Goal: Task Accomplishment & Management: Manage account settings

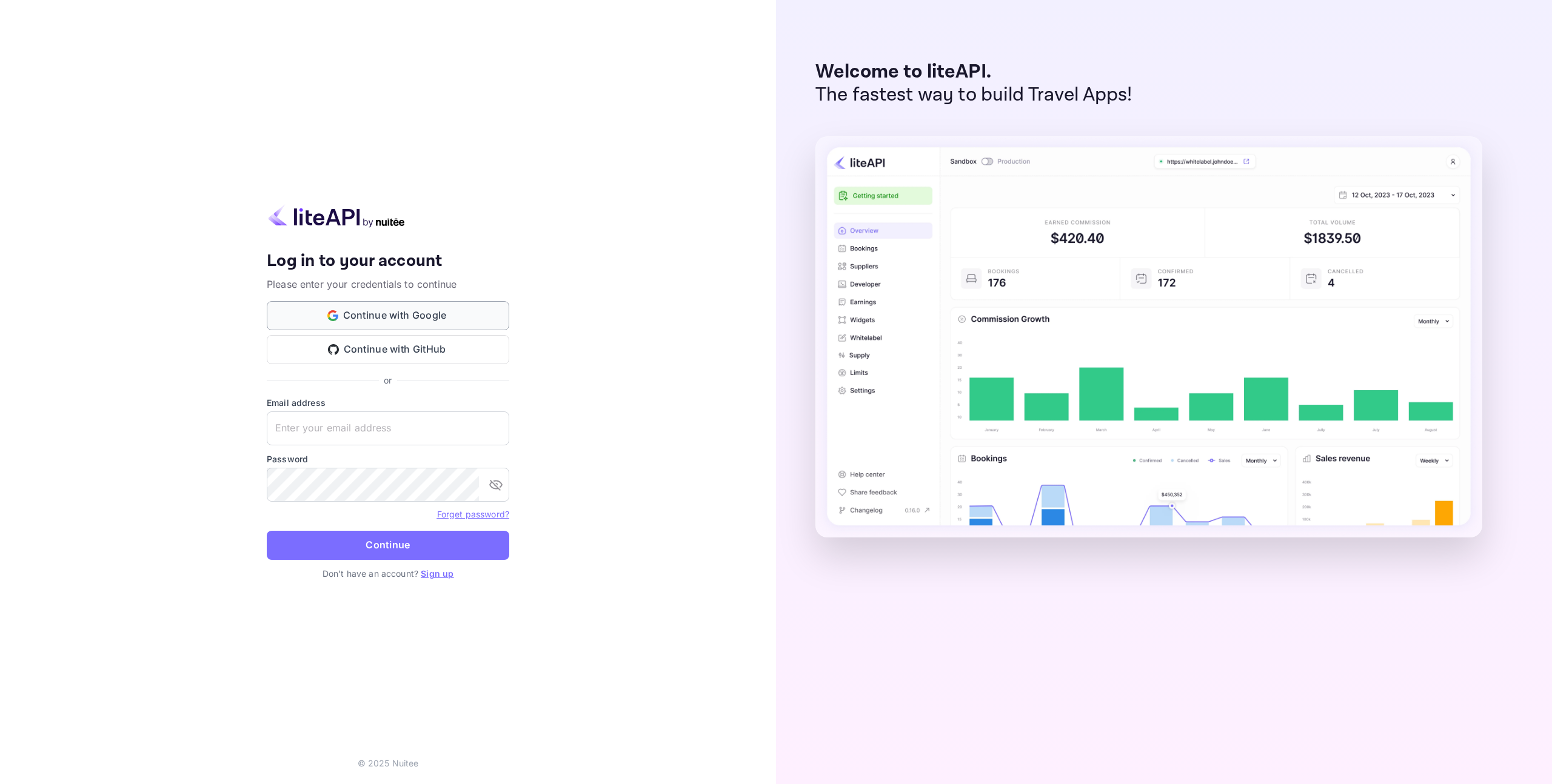
click at [368, 317] on button "Continue with Google" at bounding box center [388, 316] width 243 height 29
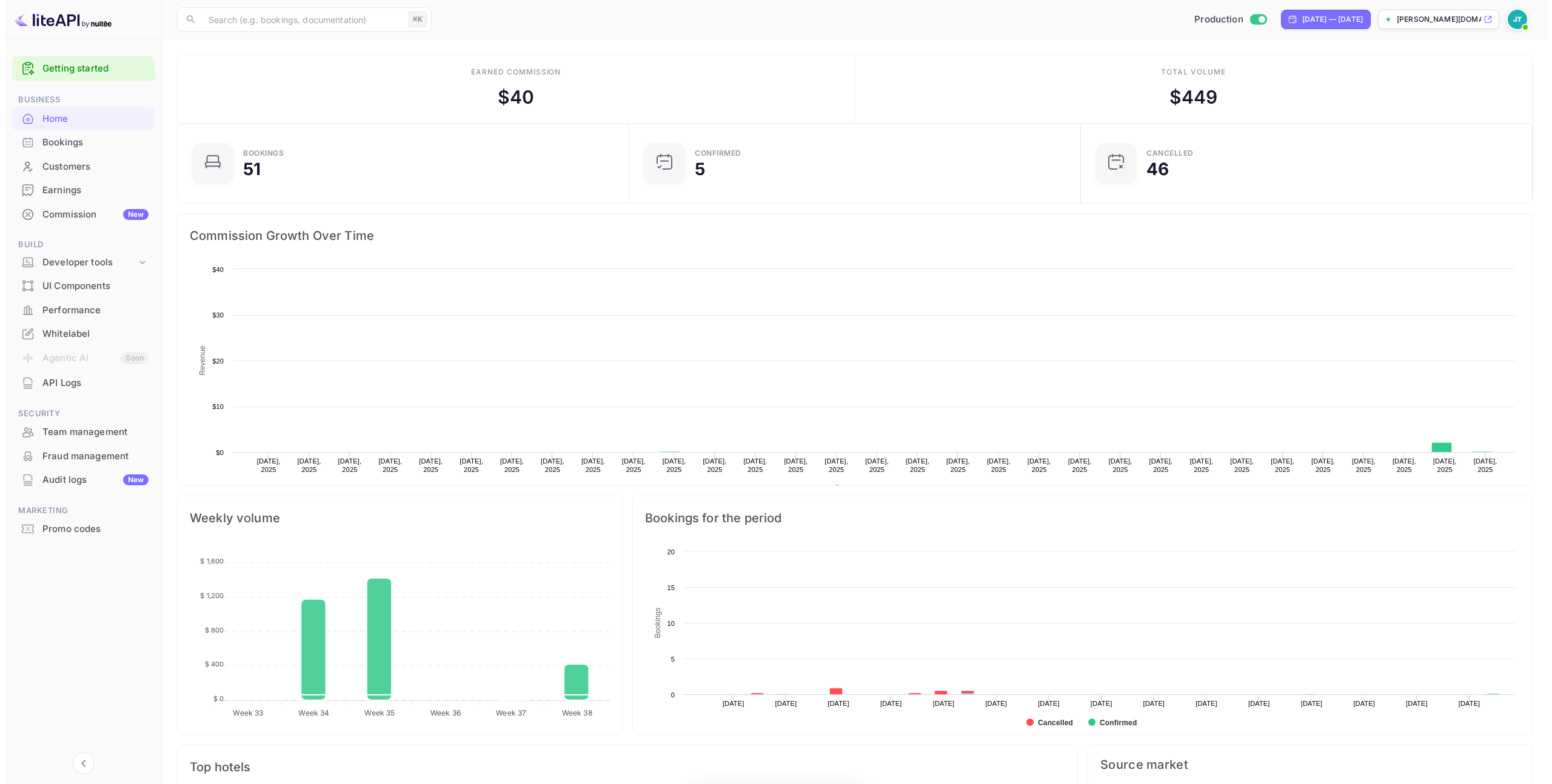
scroll to position [188, 435]
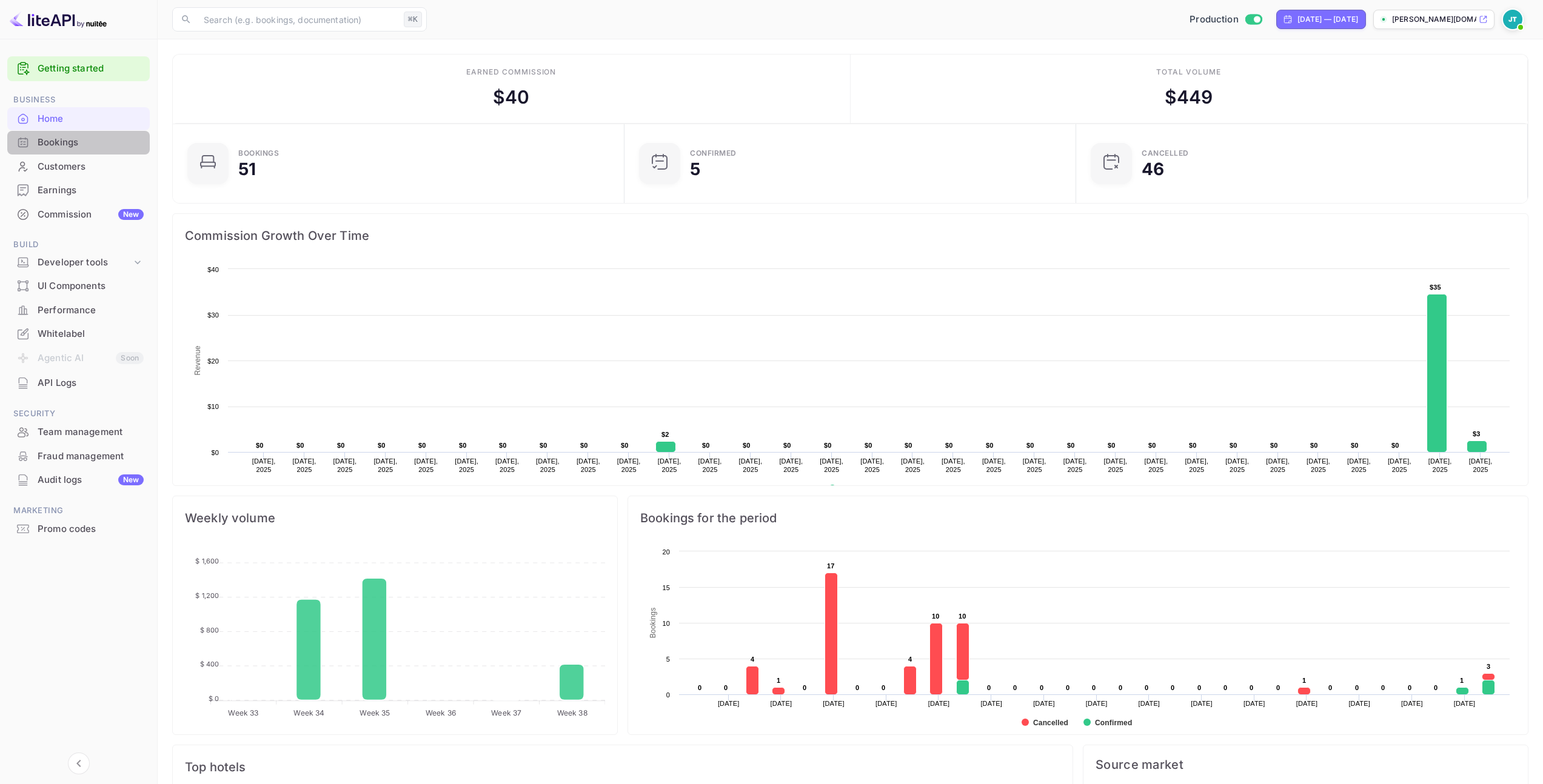
click at [77, 142] on div "Bookings" at bounding box center [90, 142] width 106 height 14
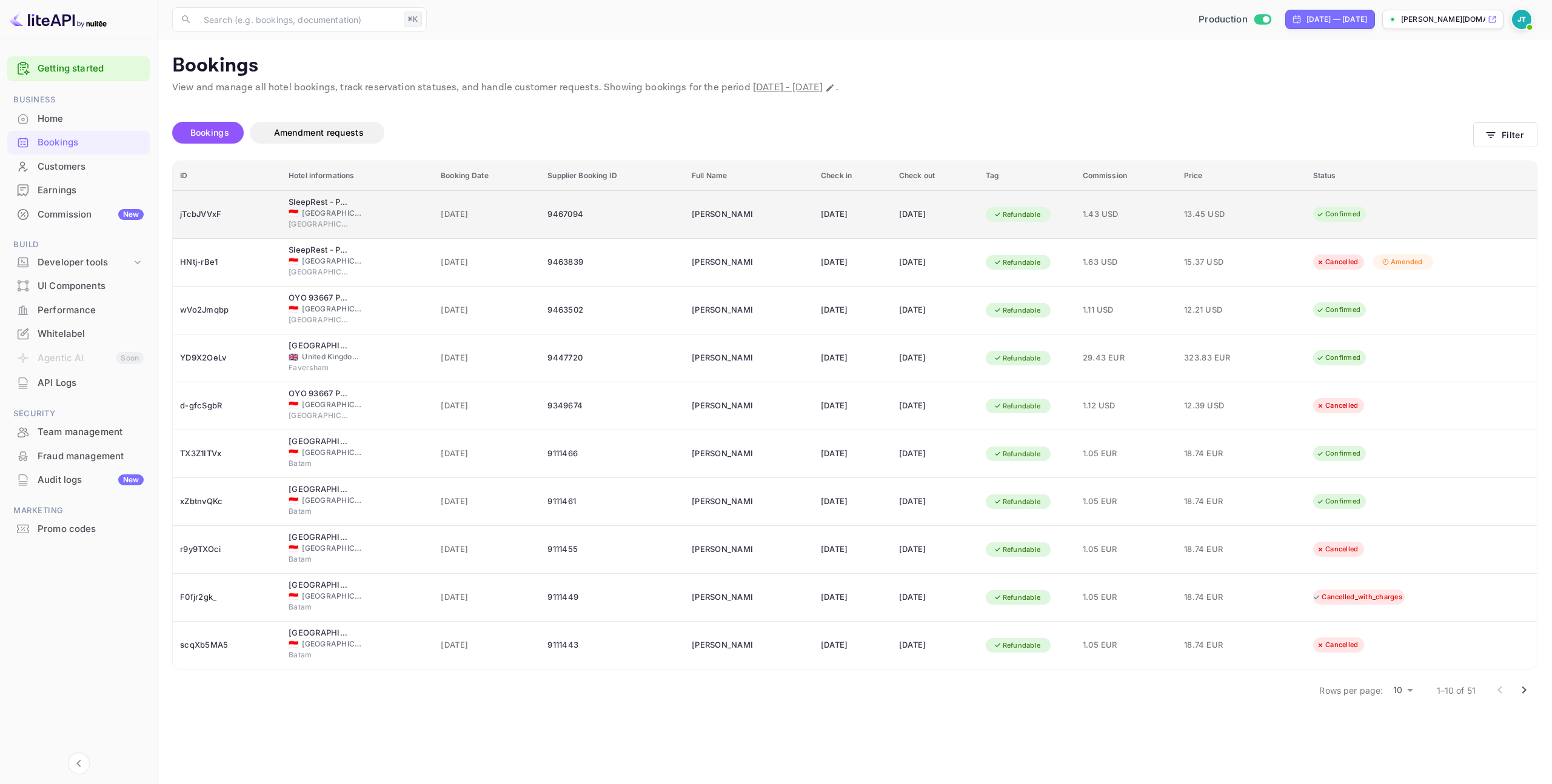
click at [572, 221] on div "9467094" at bounding box center [612, 214] width 130 height 19
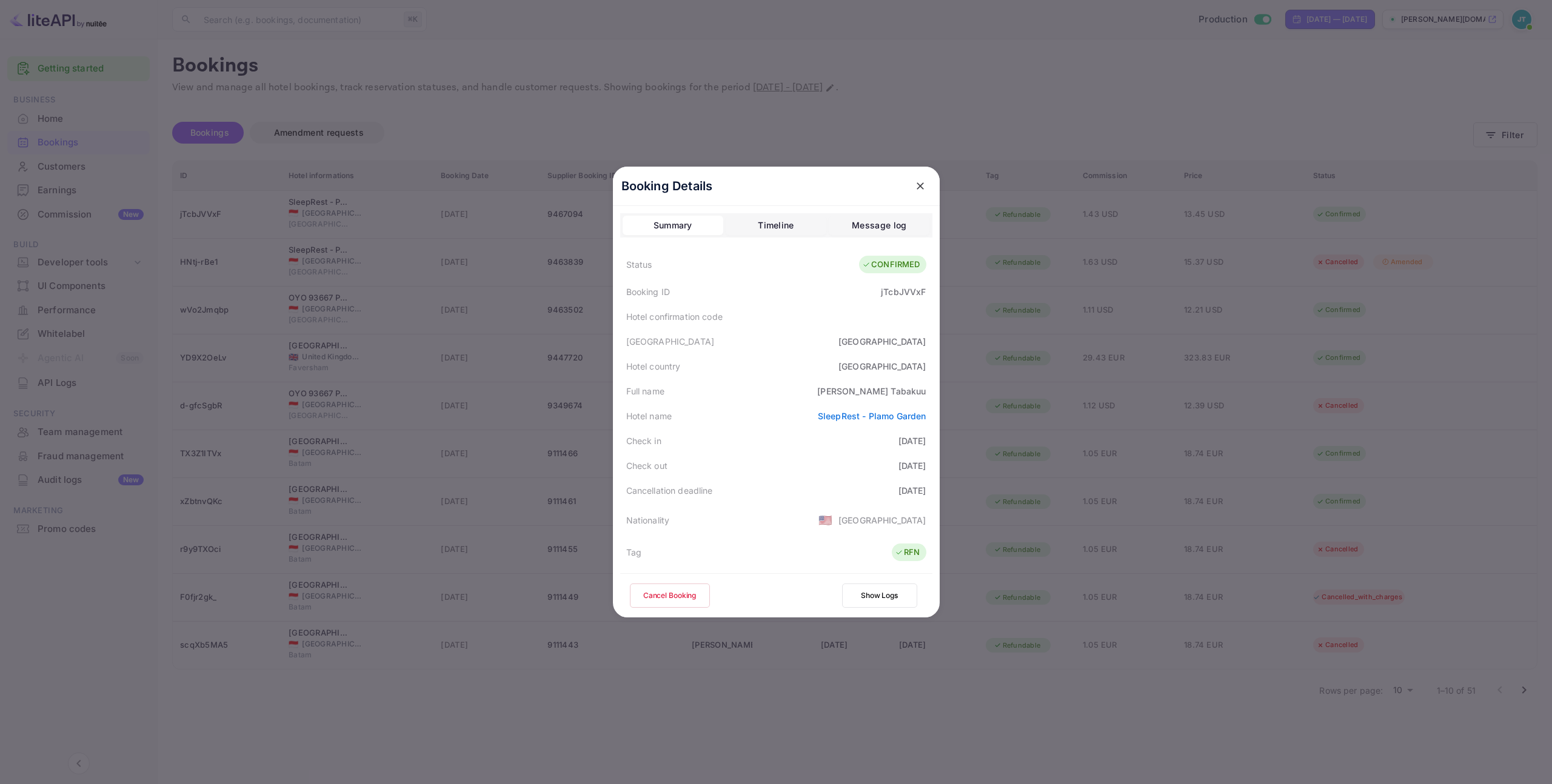
drag, startPoint x: 670, startPoint y: 602, endPoint x: 687, endPoint y: 601, distance: 17.0
click at [669, 602] on button "Cancel Booking" at bounding box center [670, 596] width 80 height 24
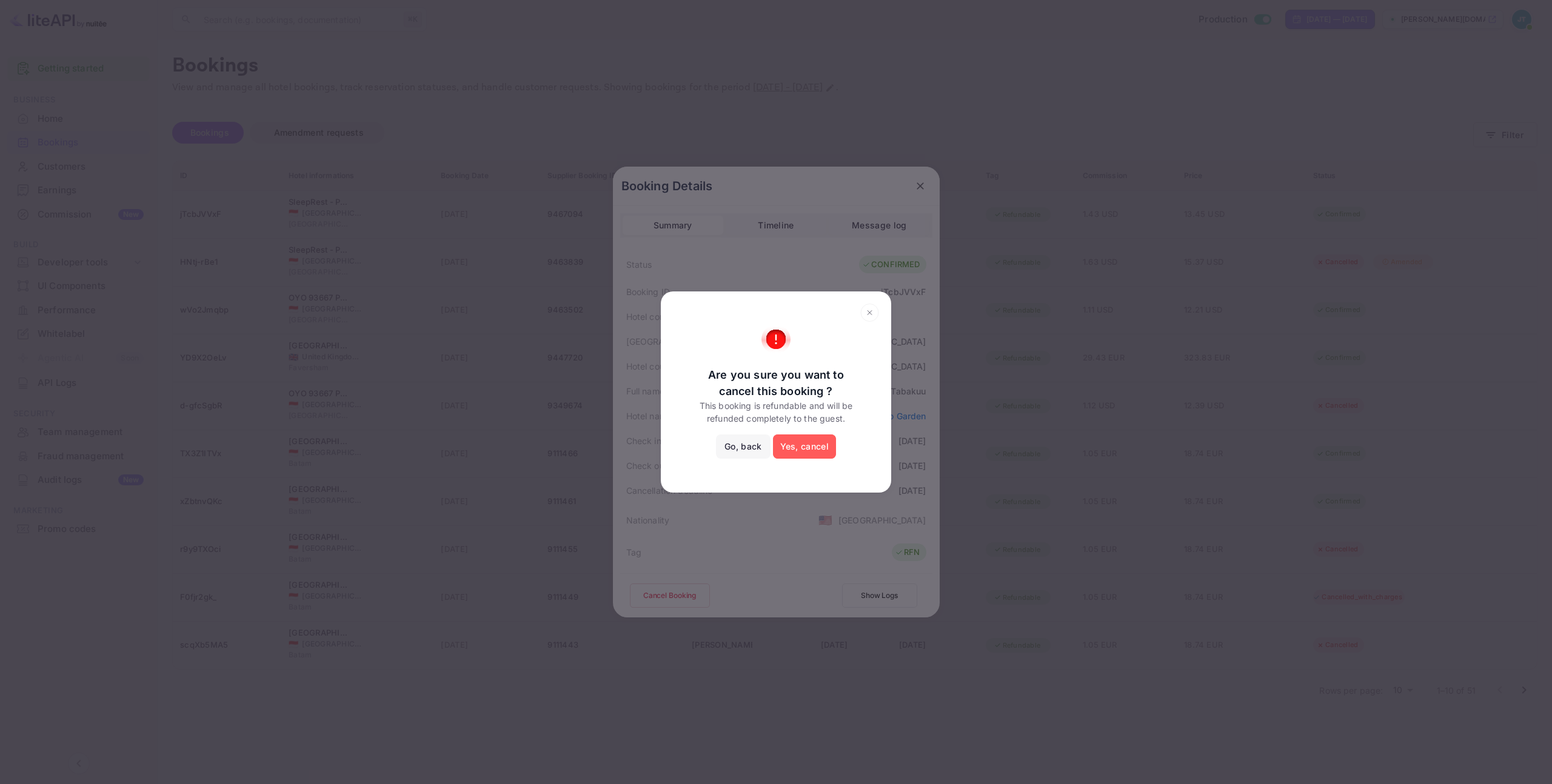
click at [799, 455] on button "Yes, cancel" at bounding box center [805, 447] width 63 height 24
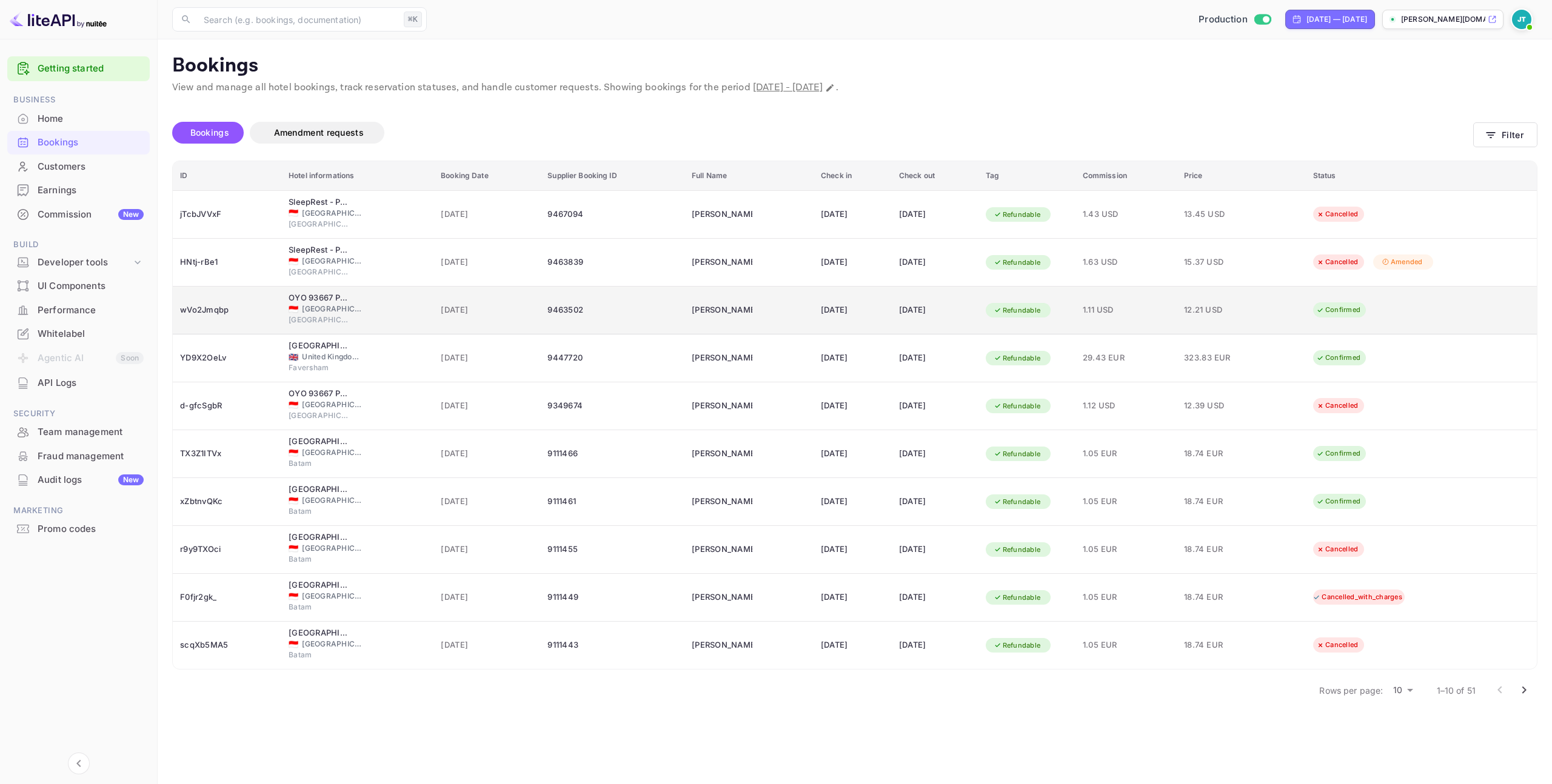
click at [600, 323] on td "9463502" at bounding box center [612, 310] width 144 height 48
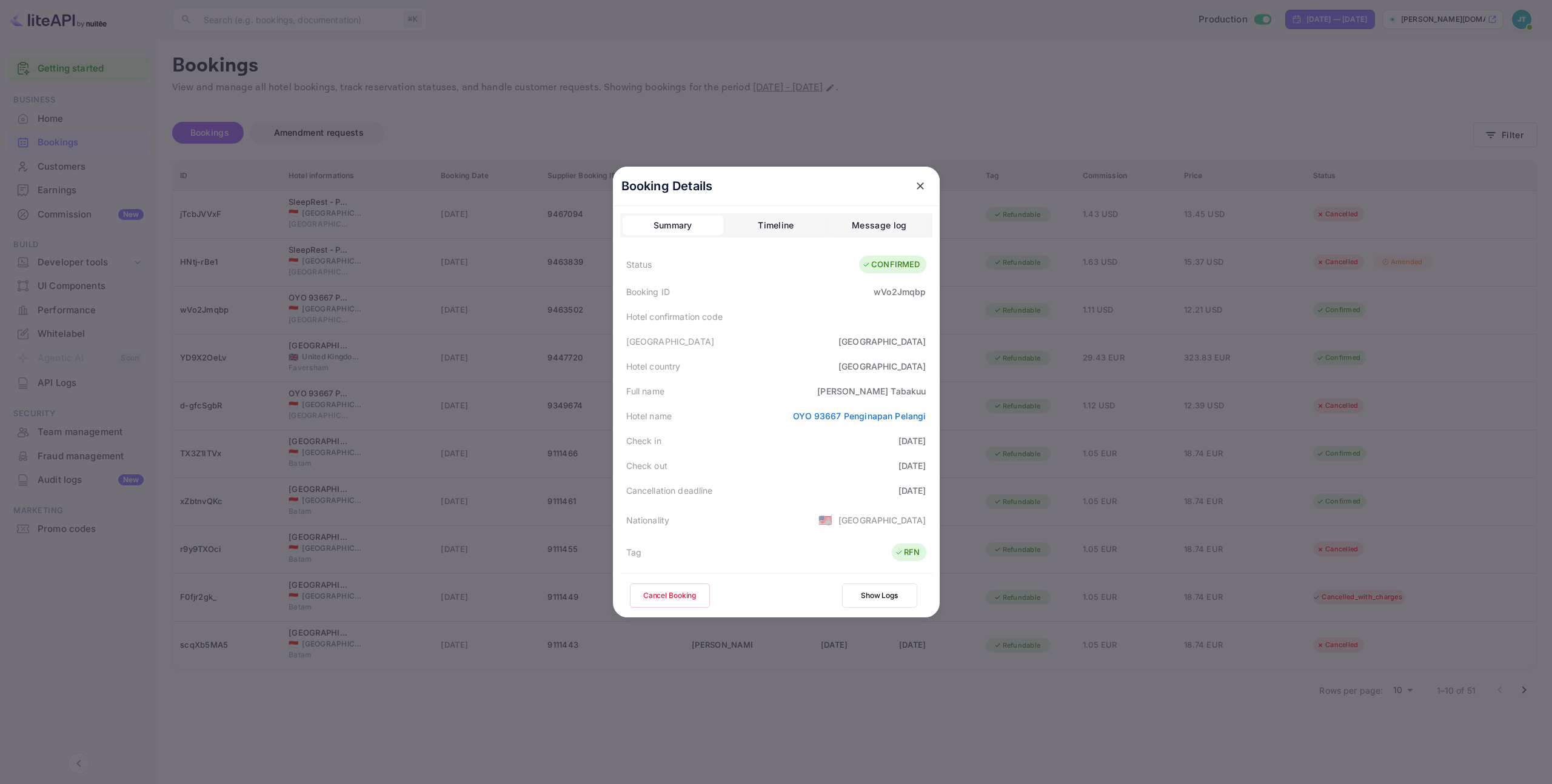
click at [664, 596] on button "Cancel Booking" at bounding box center [670, 596] width 80 height 24
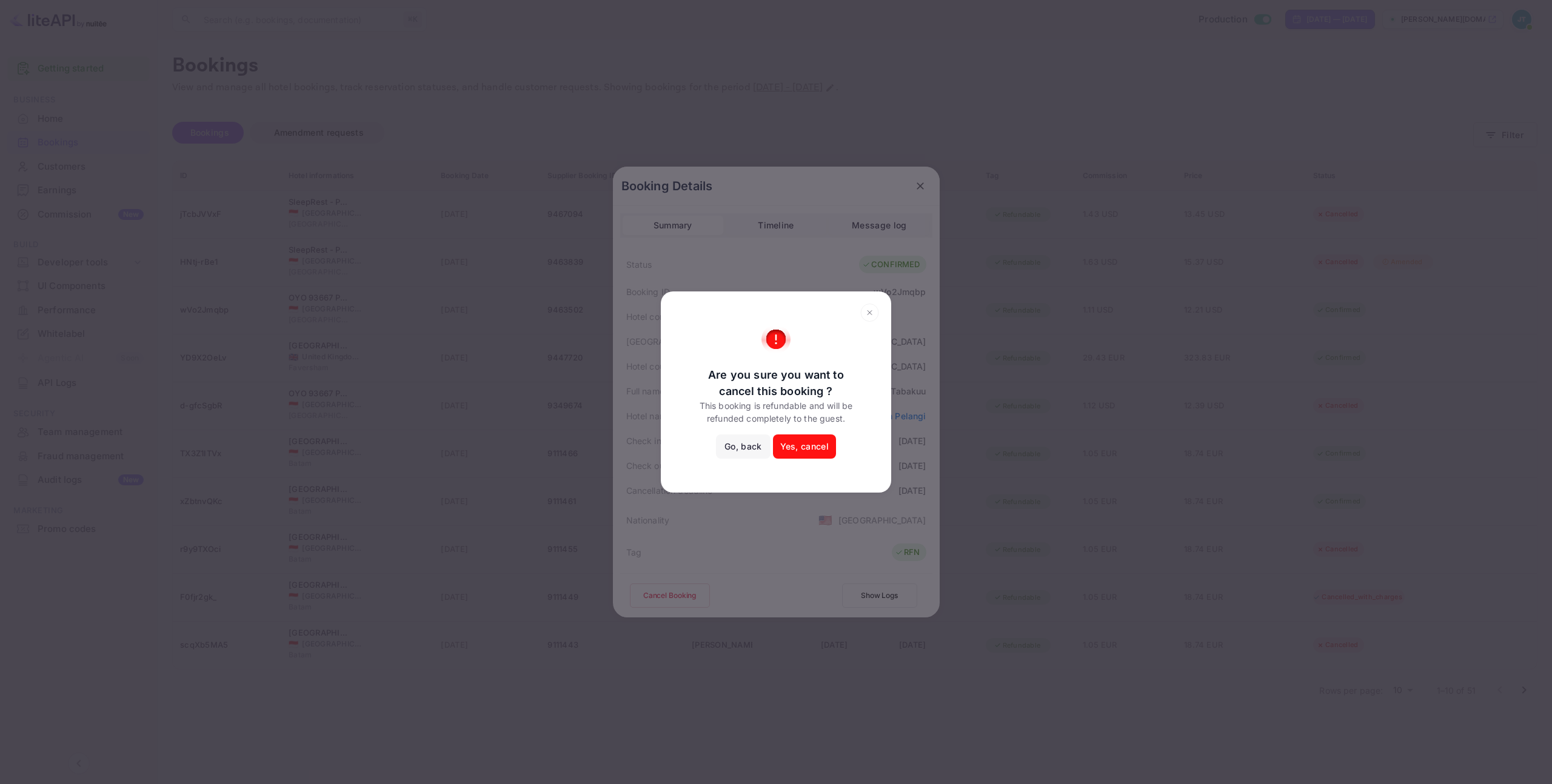
click at [806, 445] on button "Yes, cancel" at bounding box center [805, 447] width 63 height 24
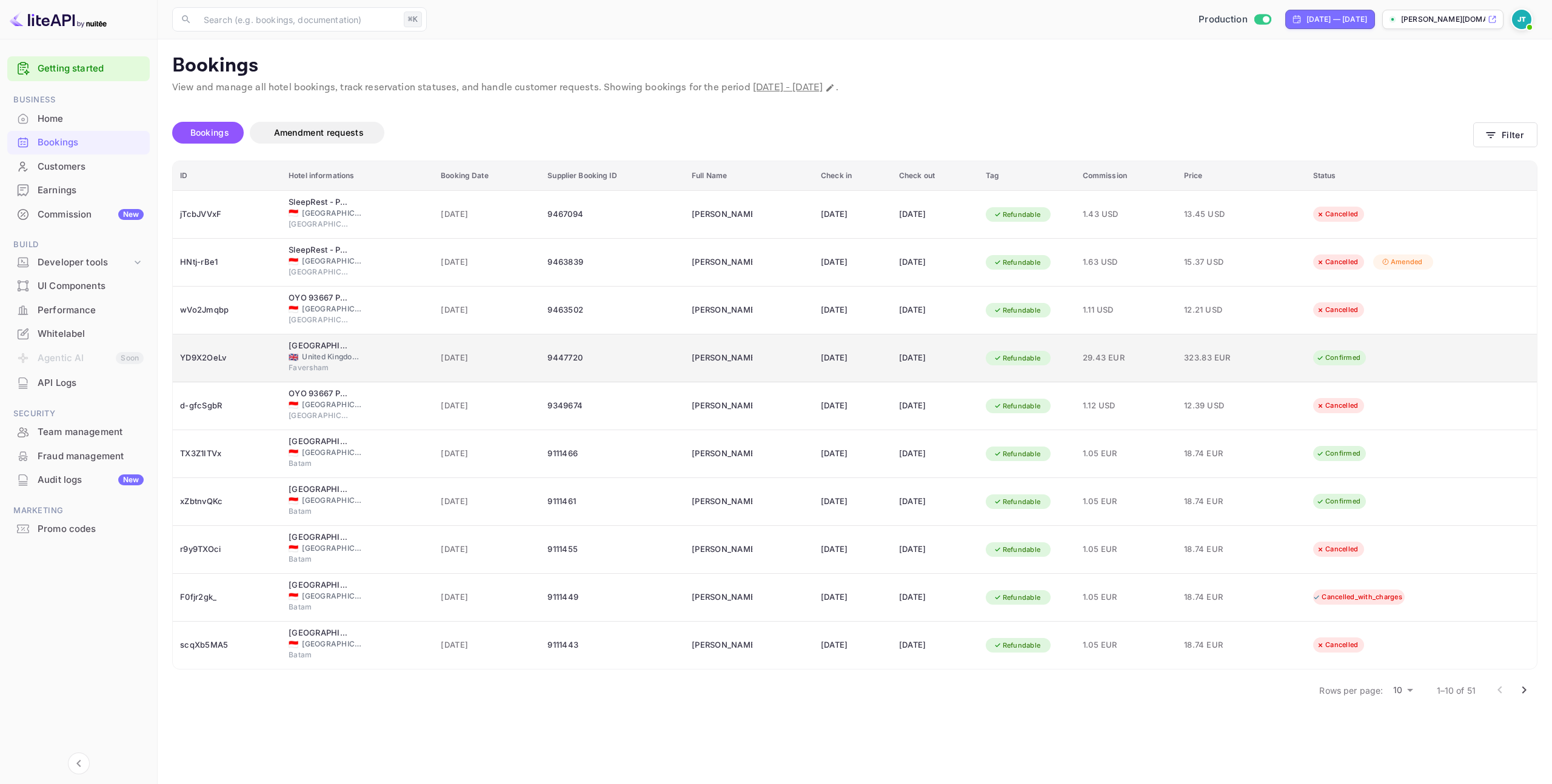
click at [625, 360] on div "9447720" at bounding box center [612, 358] width 130 height 19
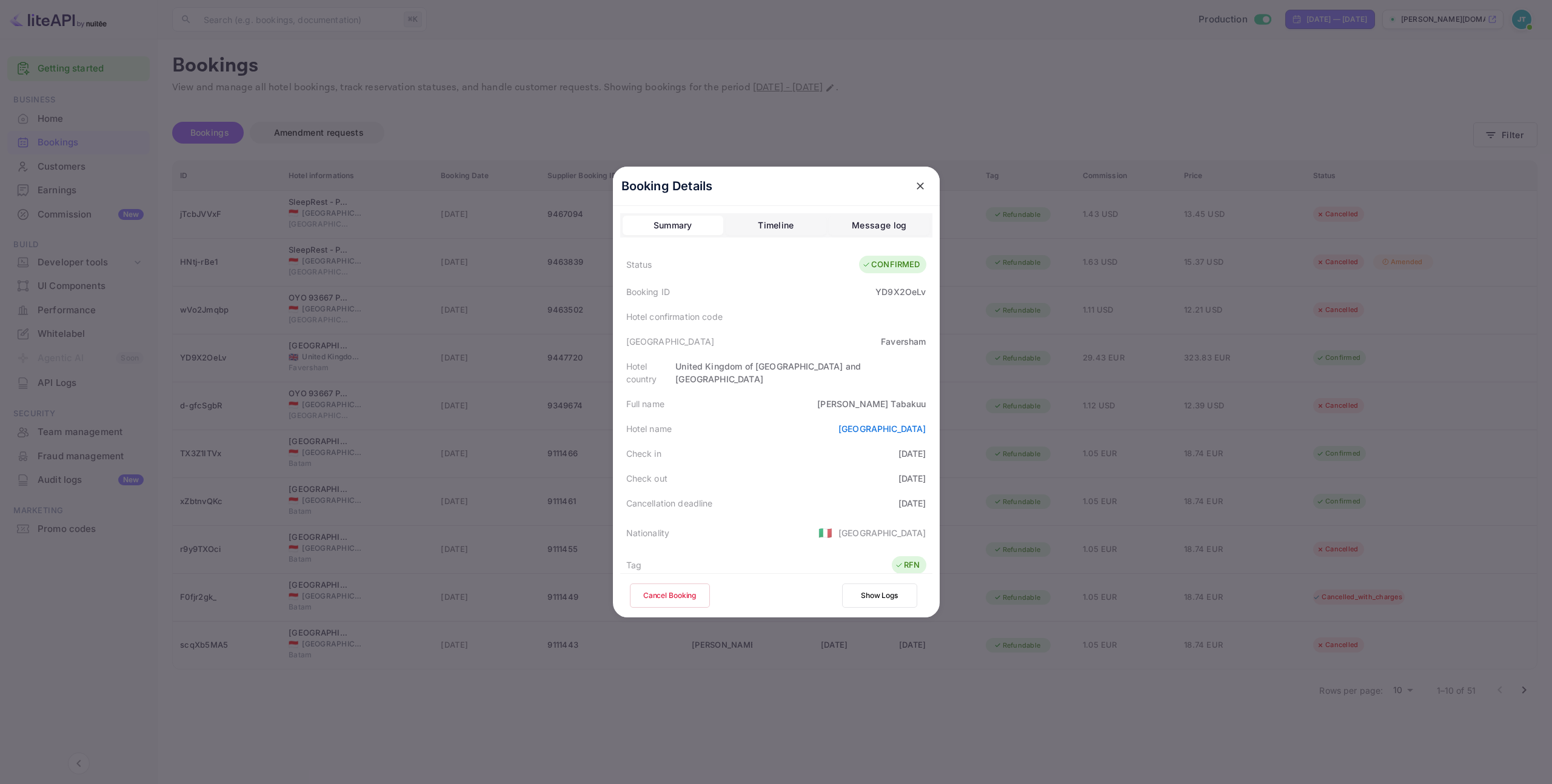
click at [669, 602] on button "Cancel Booking" at bounding box center [670, 596] width 80 height 24
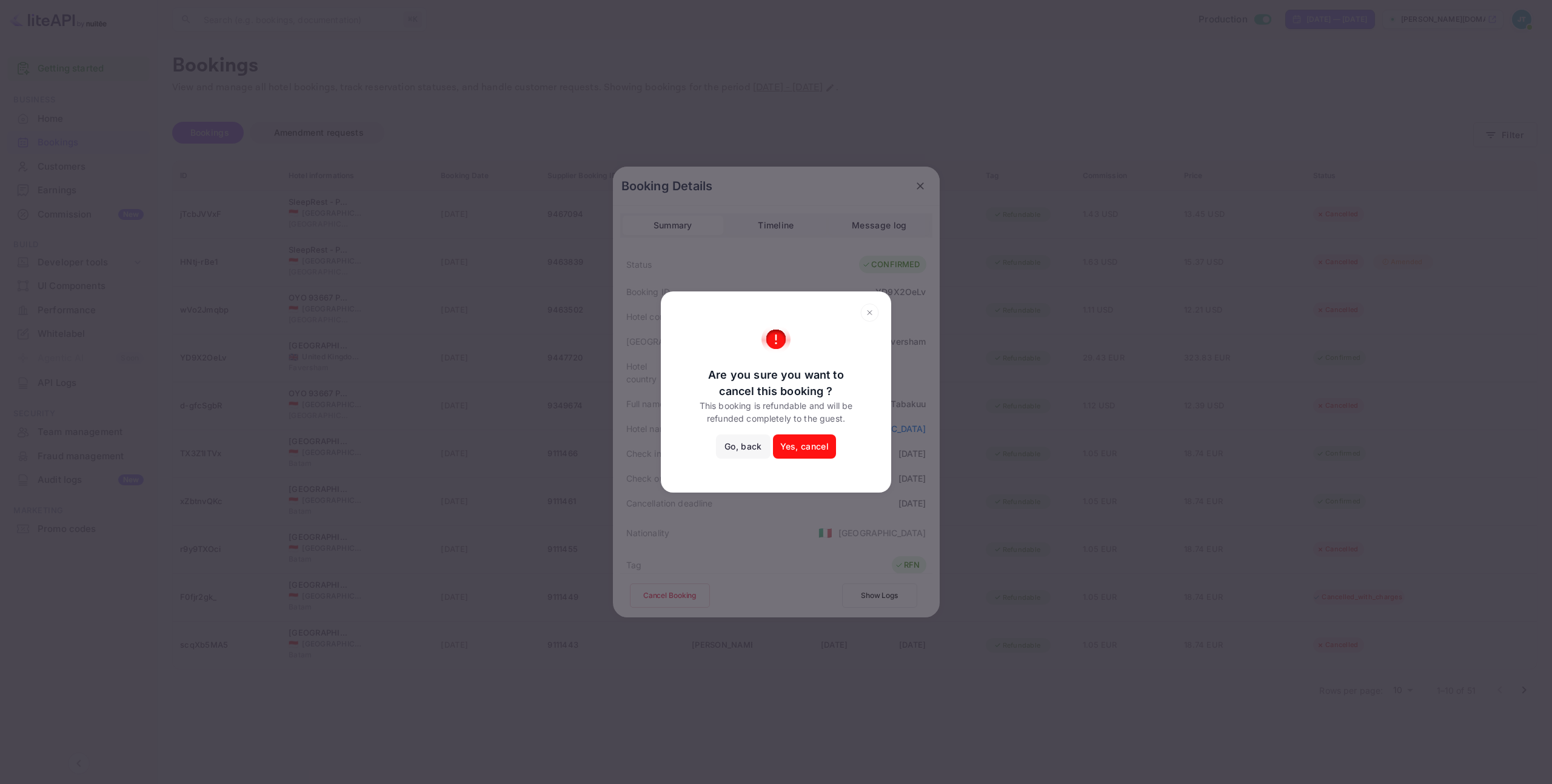
click at [811, 452] on button "Yes, cancel" at bounding box center [805, 447] width 63 height 24
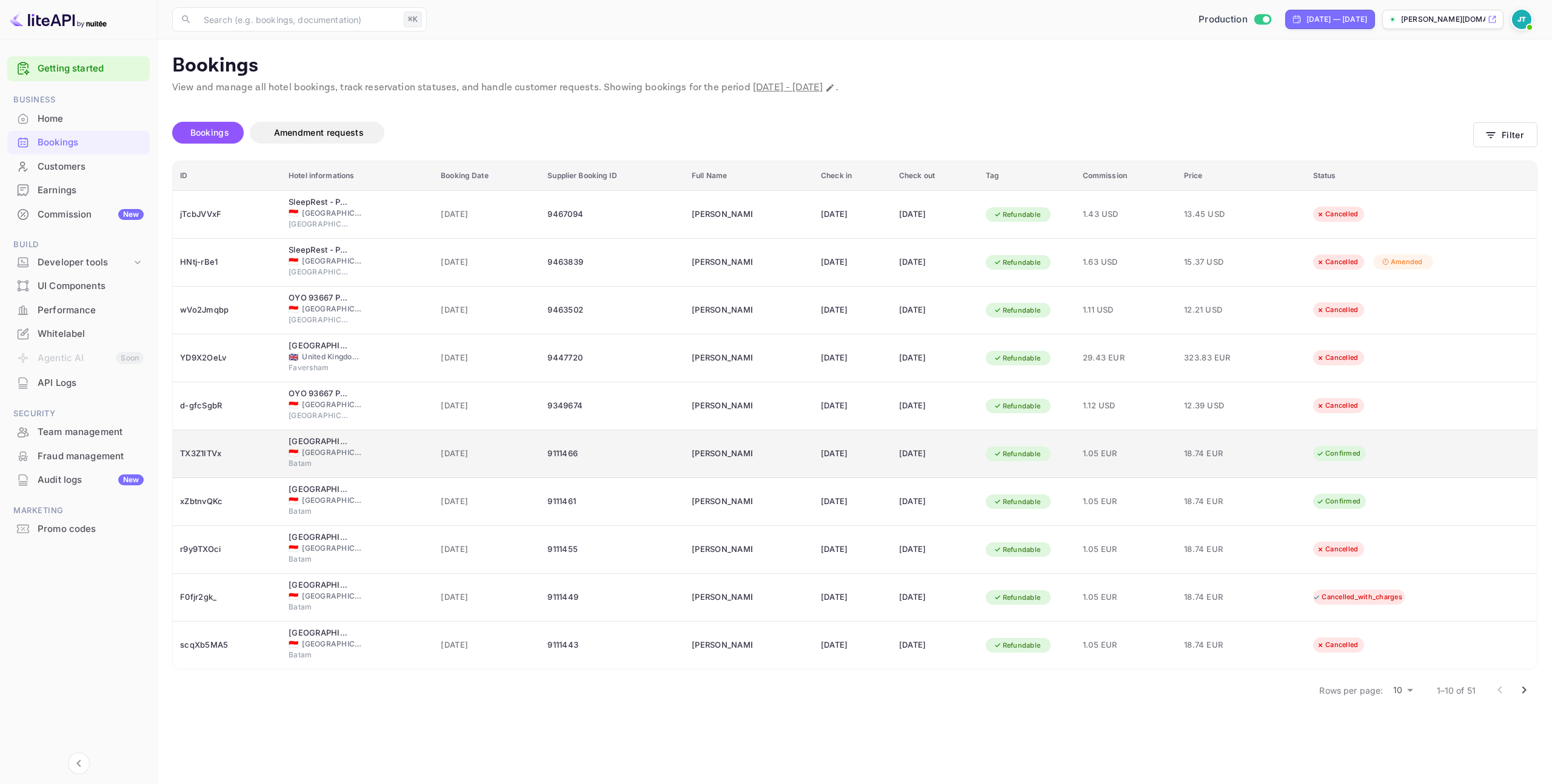
click at [508, 457] on span "[DATE]" at bounding box center [487, 454] width 92 height 13
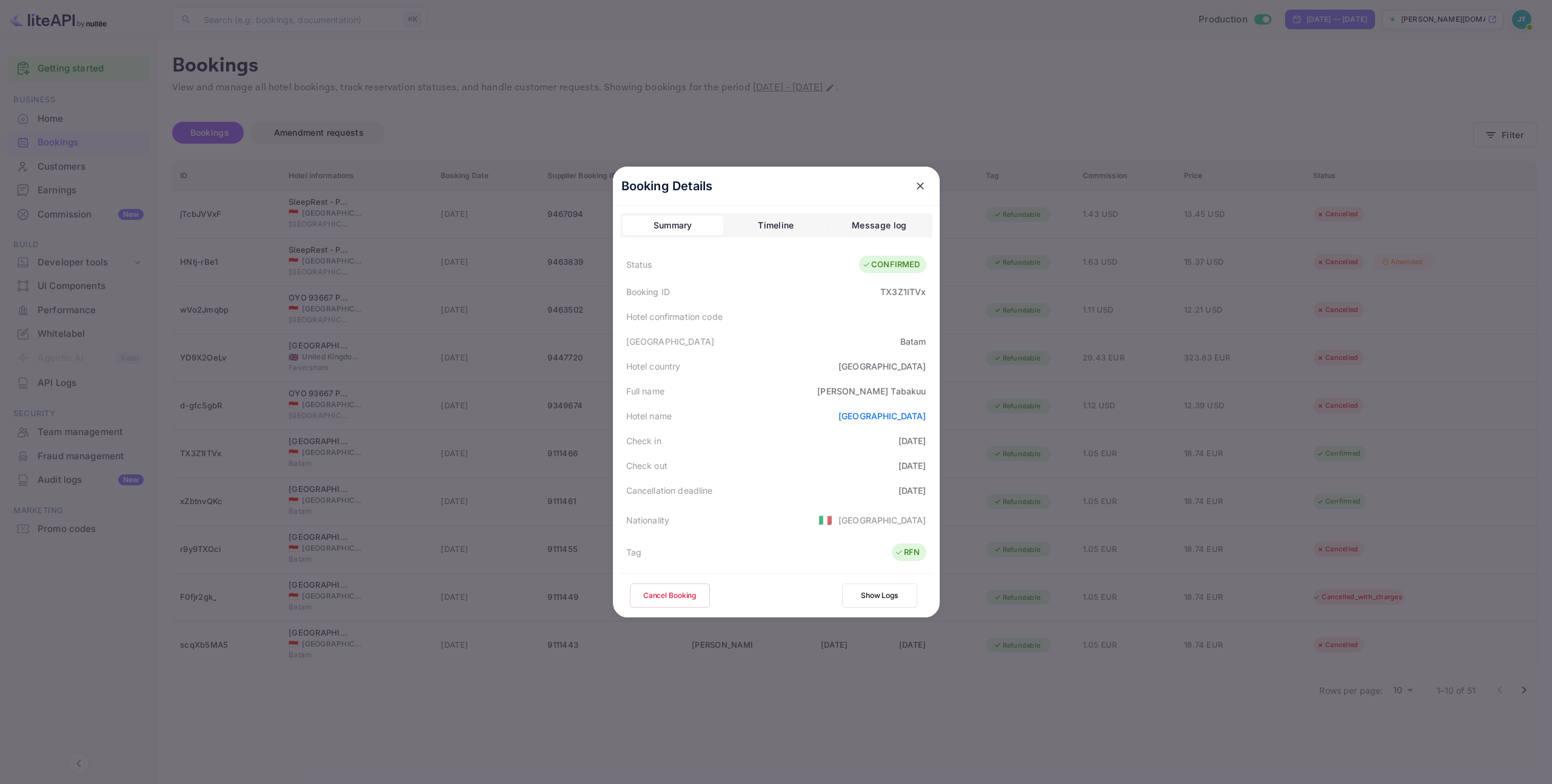
click at [654, 594] on button "Cancel Booking" at bounding box center [670, 596] width 80 height 24
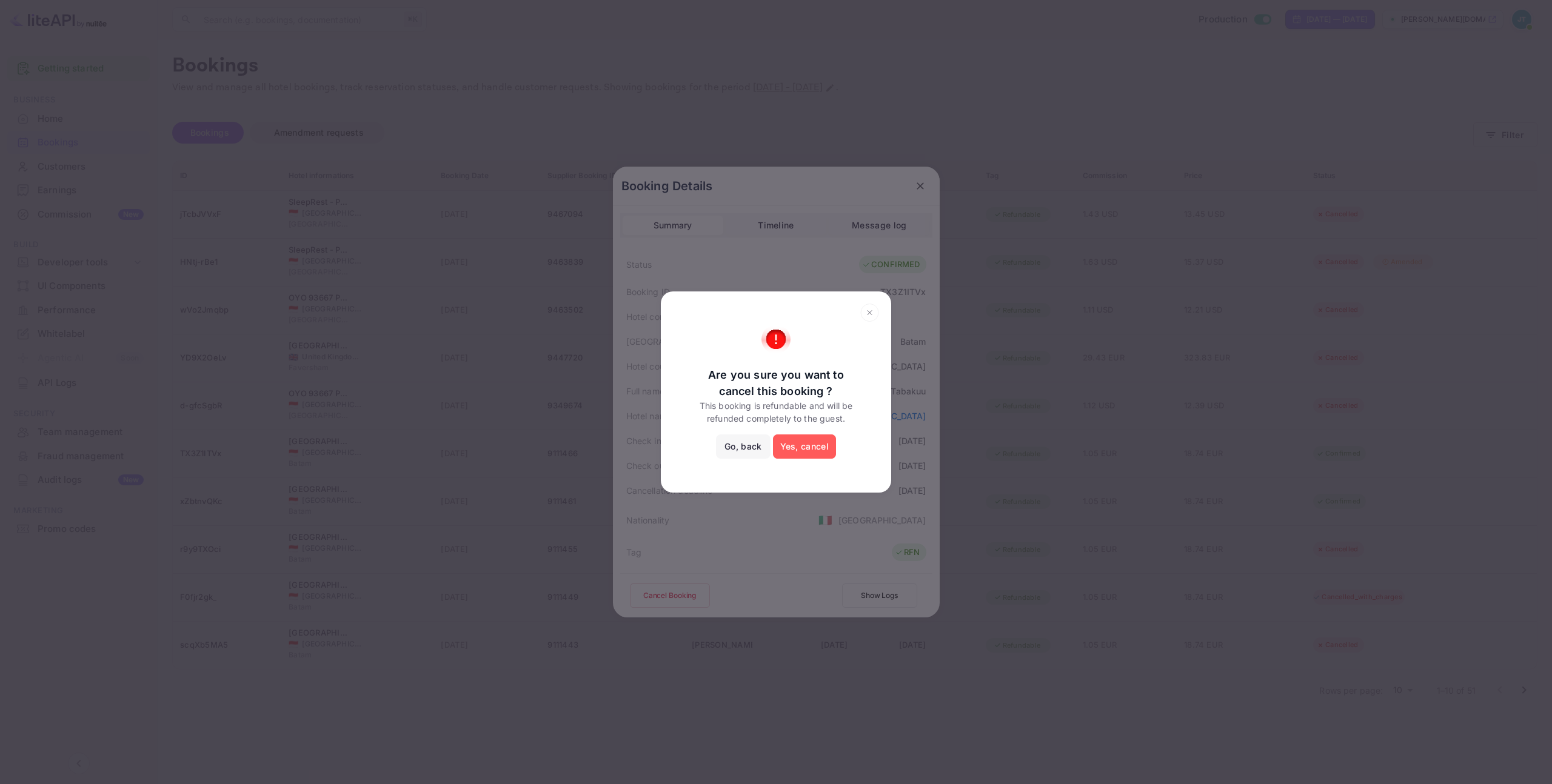
click at [812, 444] on button "Yes, cancel" at bounding box center [805, 447] width 63 height 24
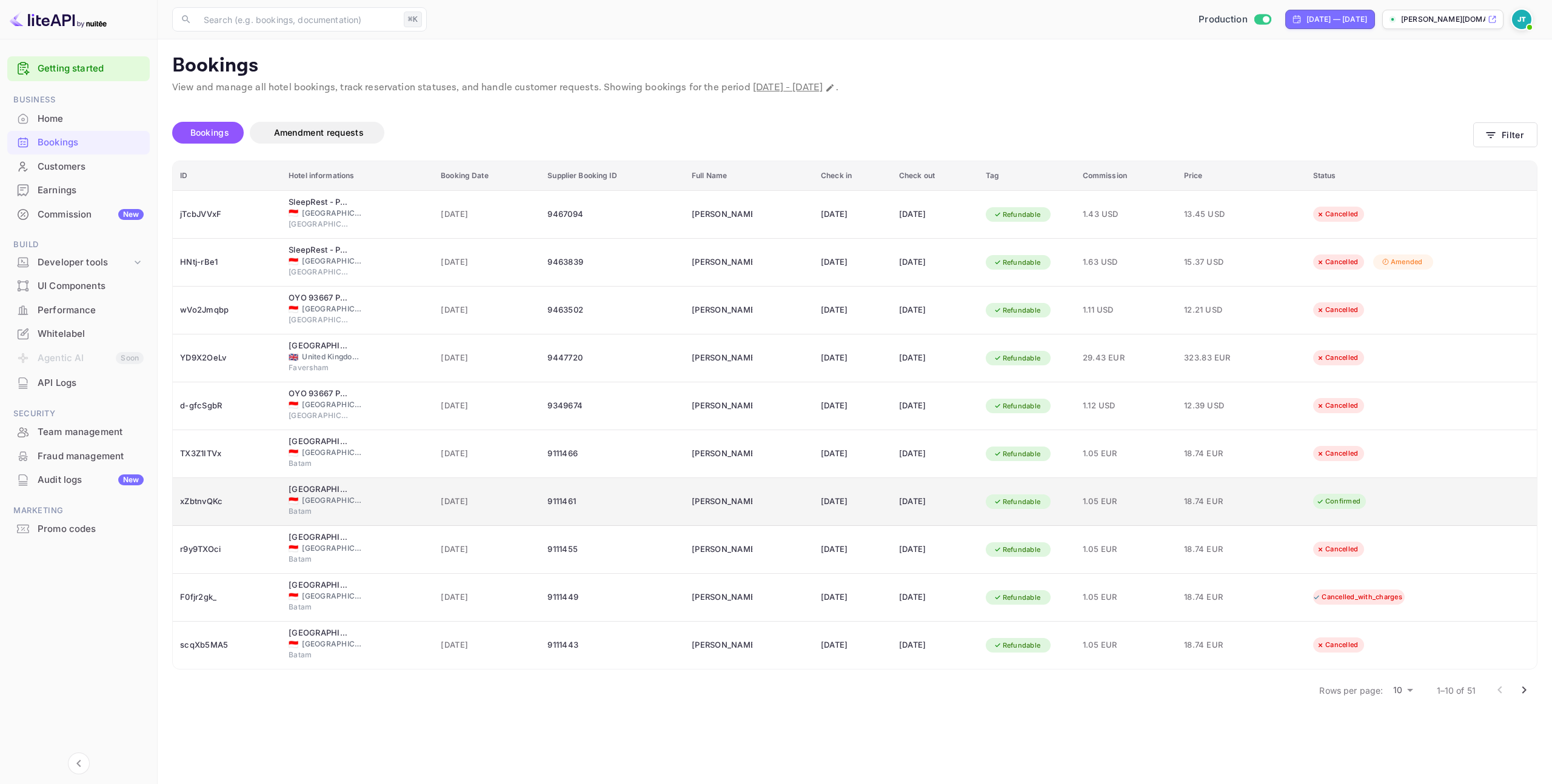
click at [621, 505] on div "9111461" at bounding box center [612, 501] width 130 height 19
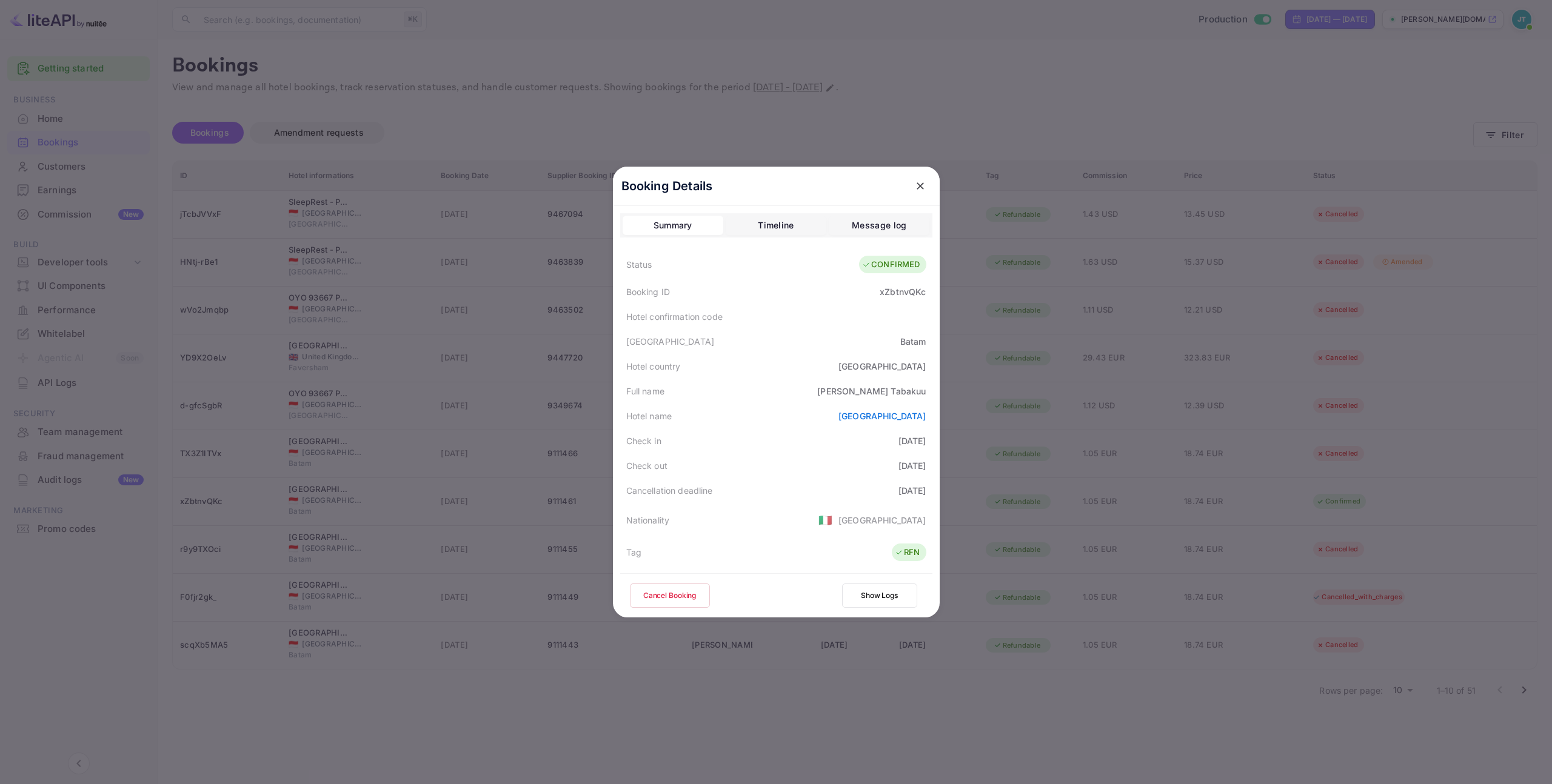
click at [664, 592] on button "Cancel Booking" at bounding box center [670, 596] width 80 height 24
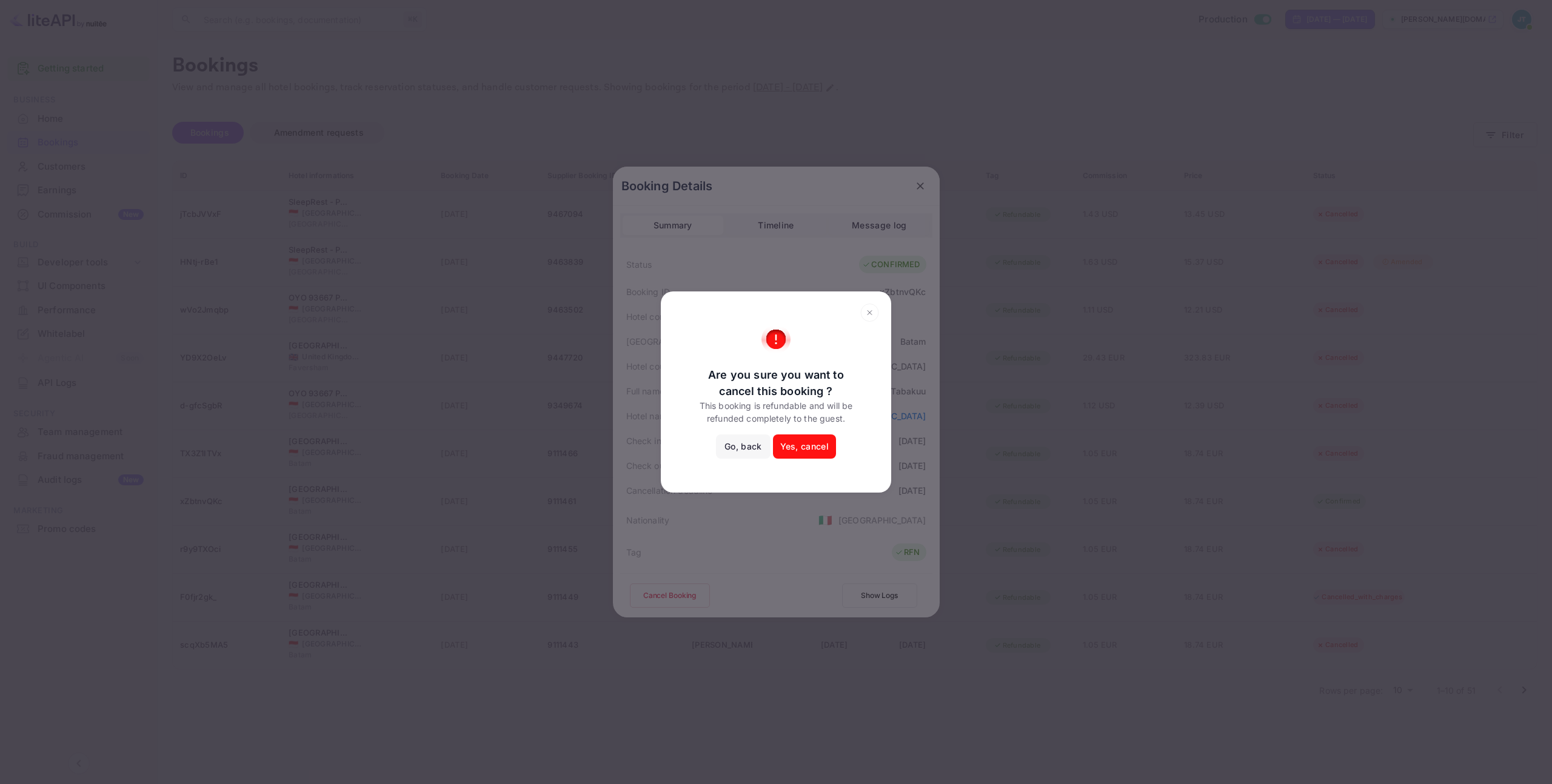
click at [822, 450] on button "Yes, cancel" at bounding box center [805, 447] width 63 height 24
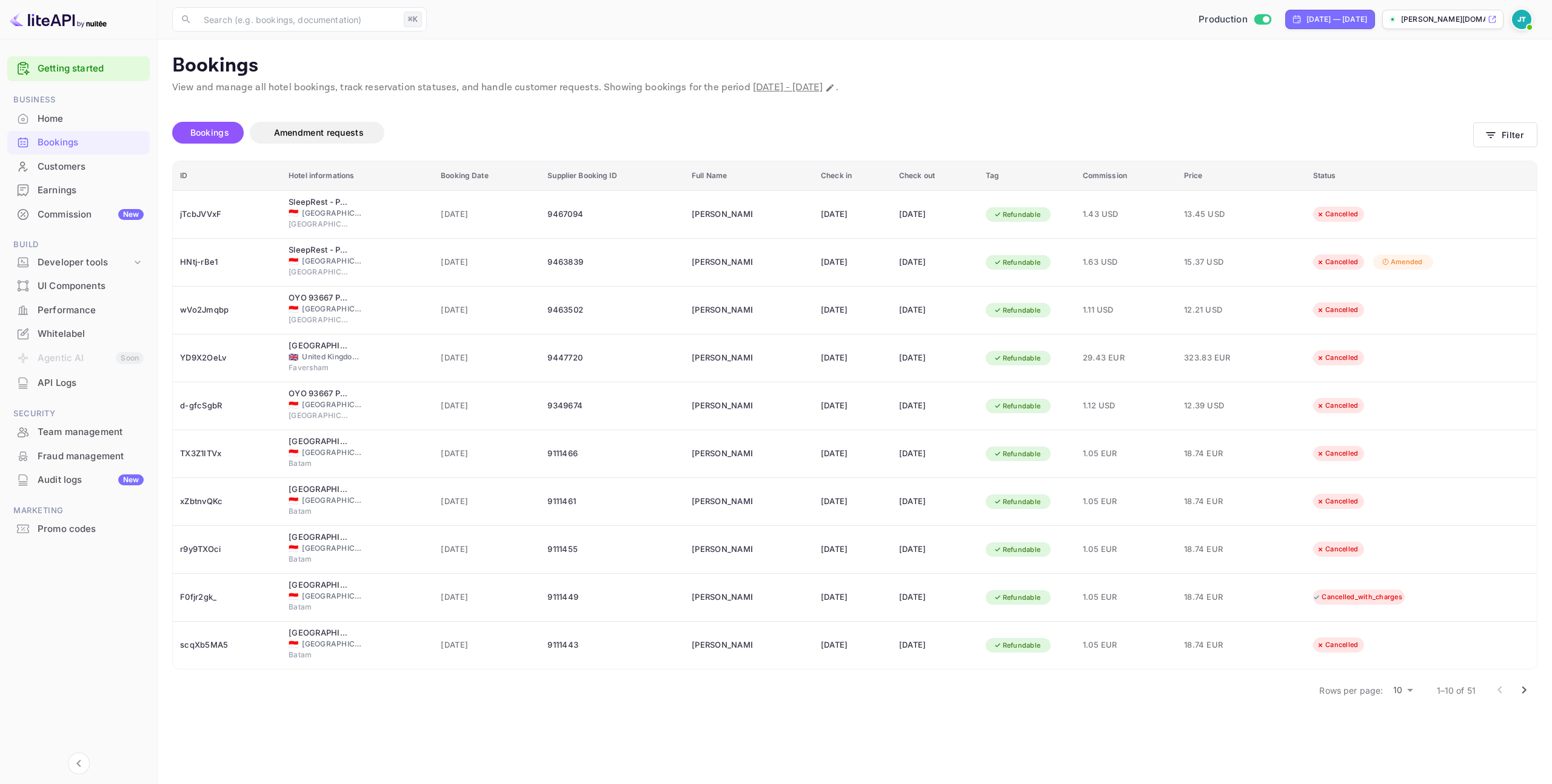
click at [1523, 686] on icon "Go to next page" at bounding box center [1524, 690] width 14 height 14
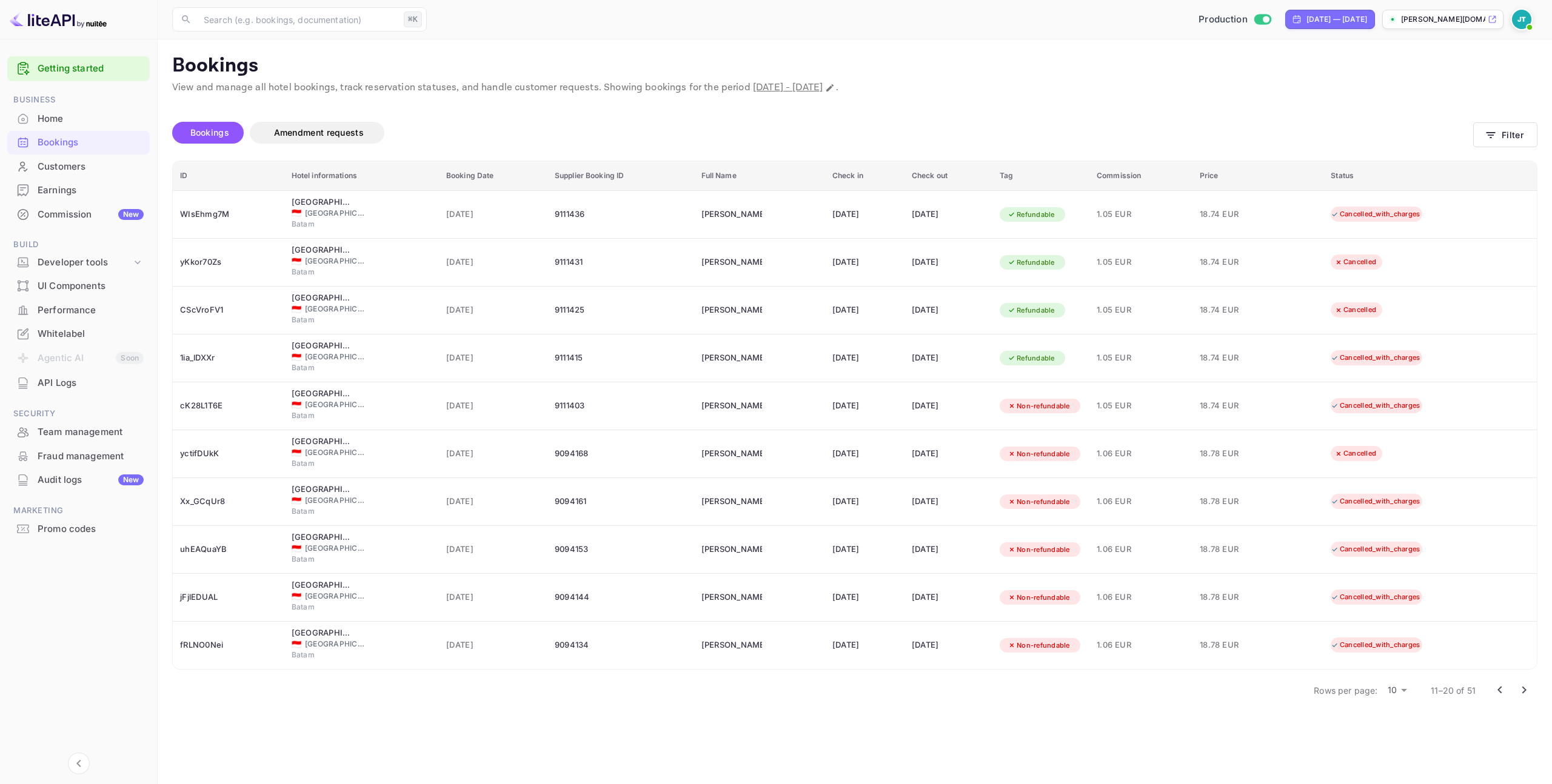
click at [1495, 690] on icon "Go to previous page" at bounding box center [1500, 690] width 14 height 14
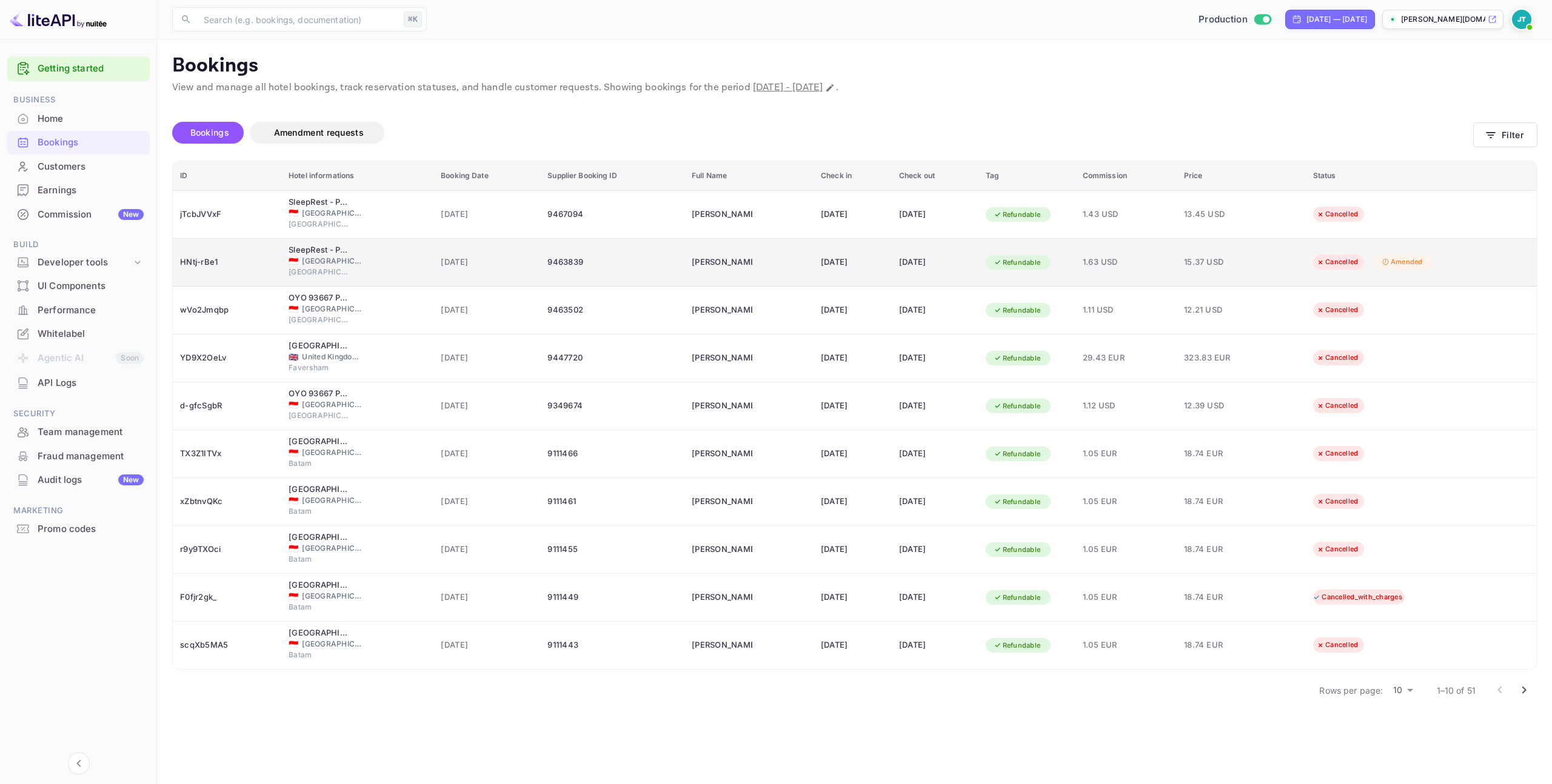
click at [367, 263] on div "🇮🇩 [GEOGRAPHIC_DATA]" at bounding box center [357, 261] width 138 height 11
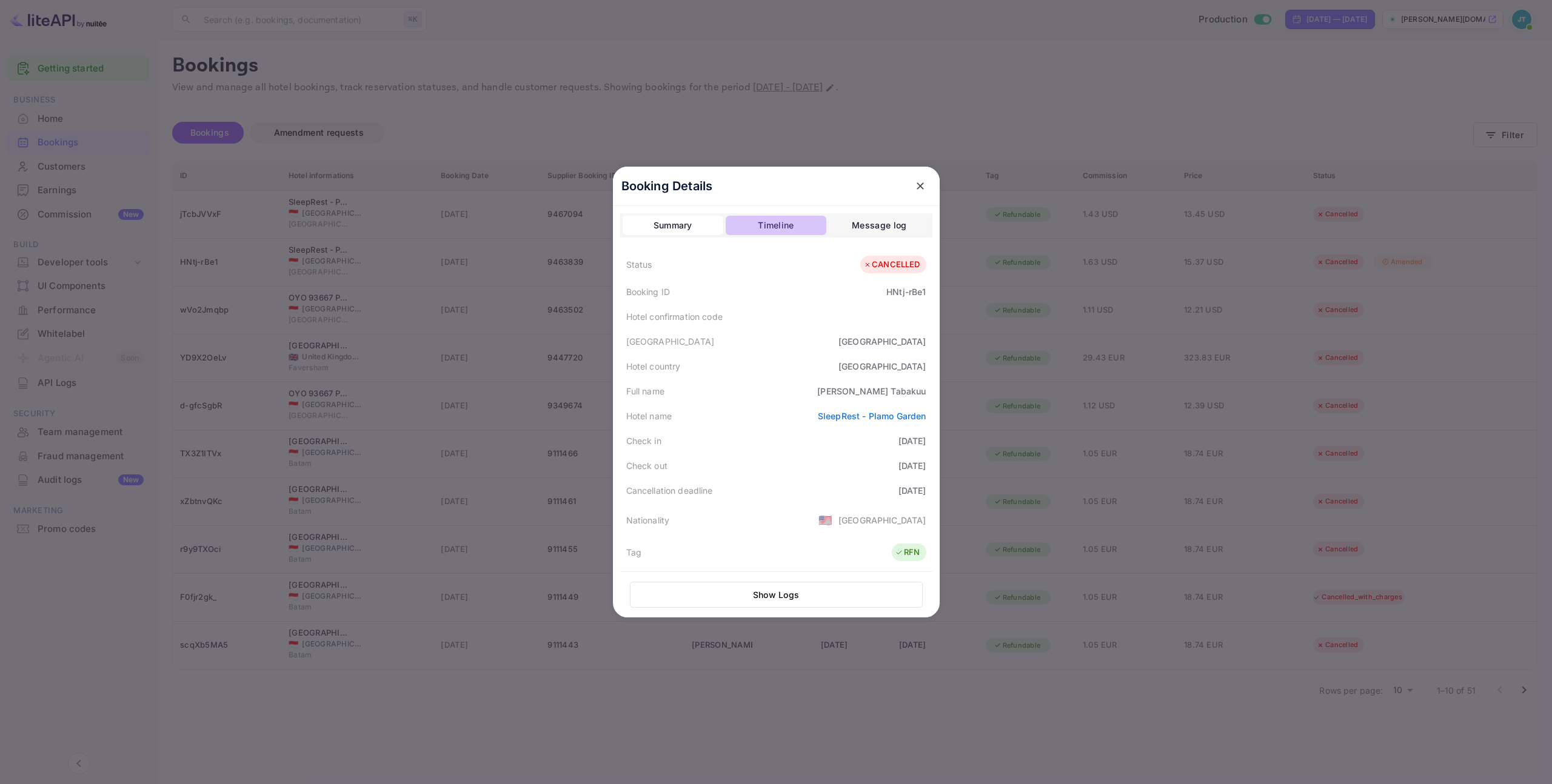
click at [768, 231] on div "Timeline" at bounding box center [776, 225] width 36 height 14
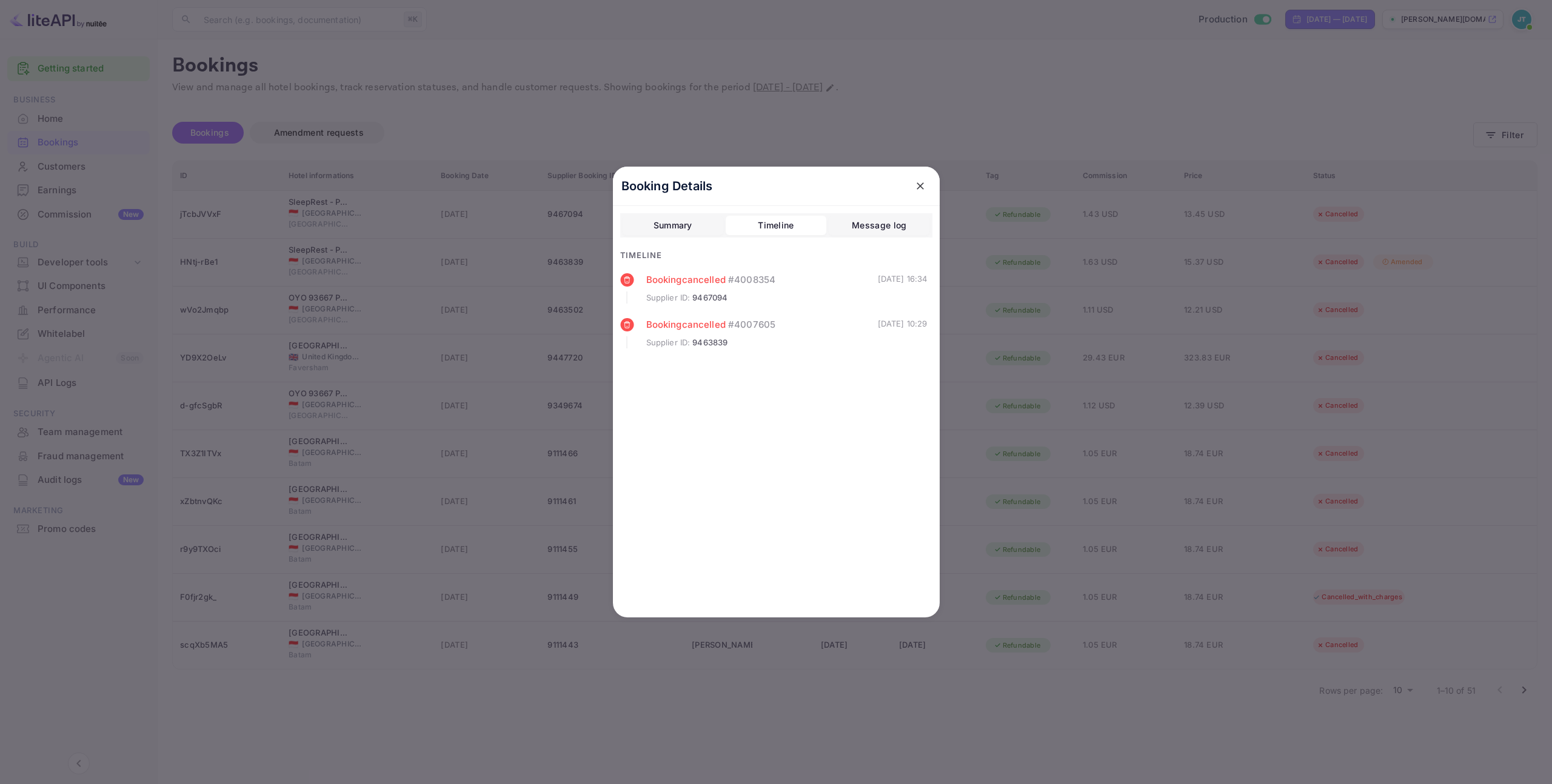
click at [891, 223] on div "Message log" at bounding box center [878, 225] width 55 height 14
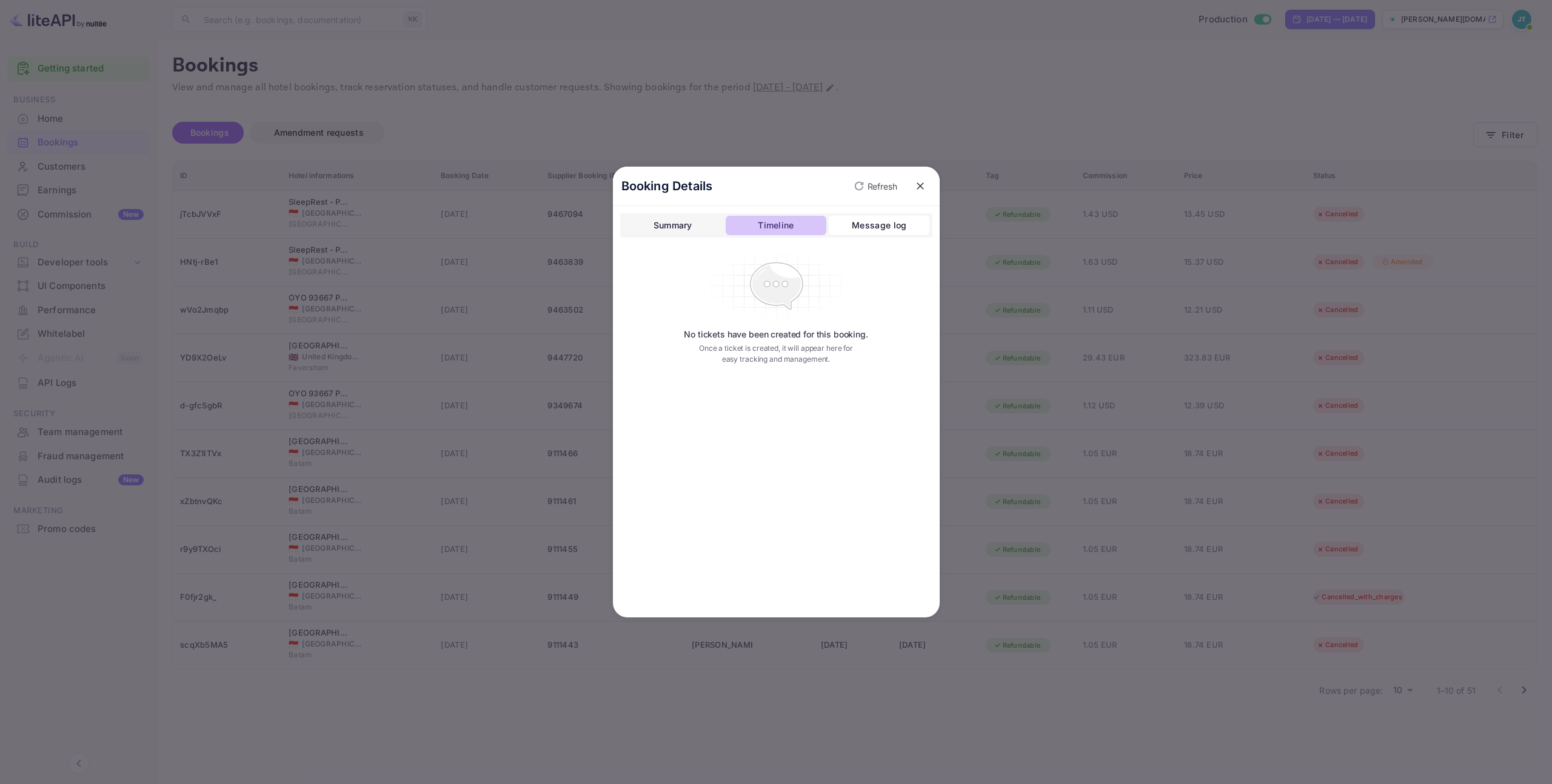
click at [805, 224] on button "Timeline" at bounding box center [776, 225] width 101 height 19
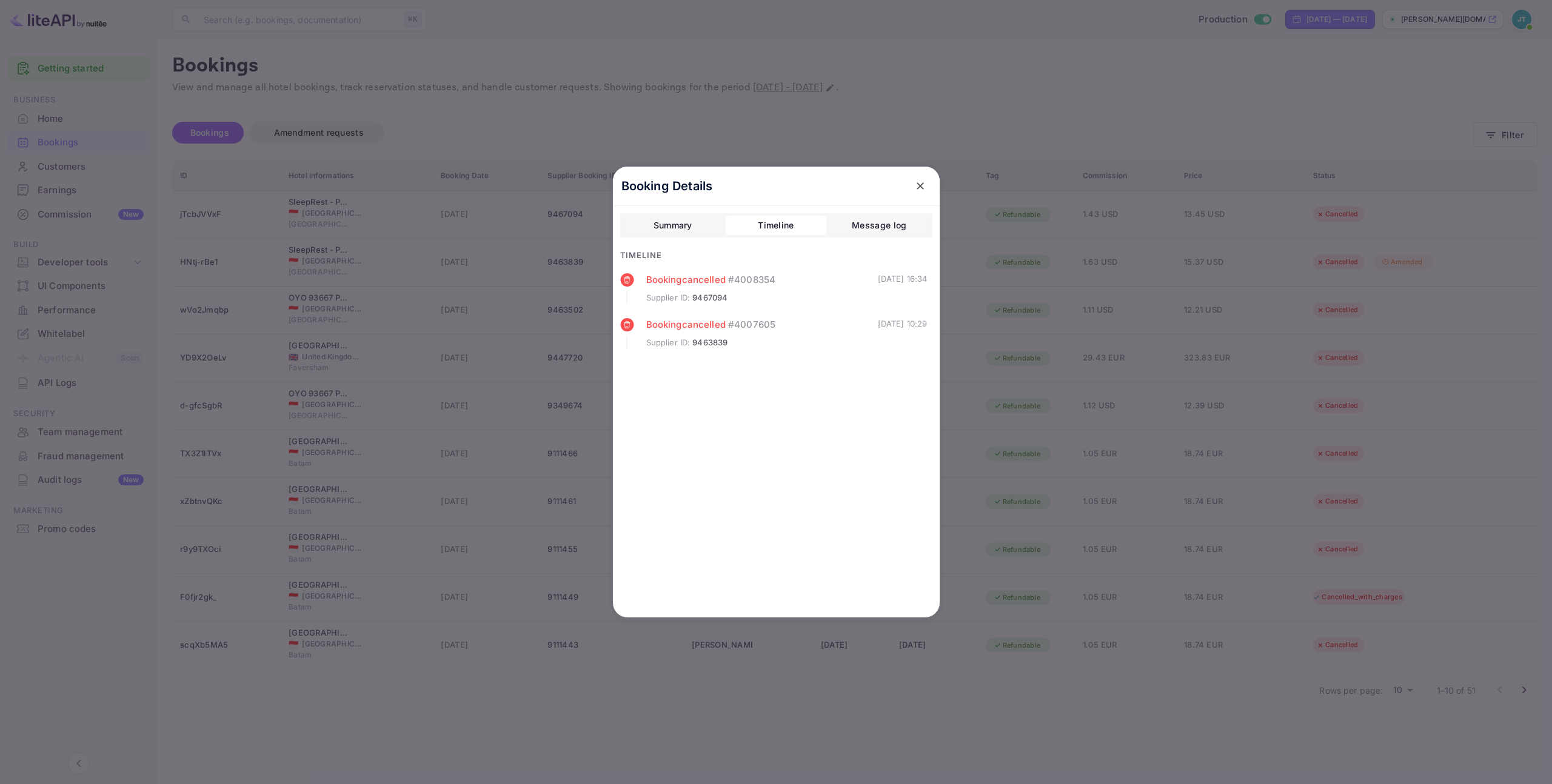
click at [923, 184] on icon "close" at bounding box center [920, 186] width 12 height 12
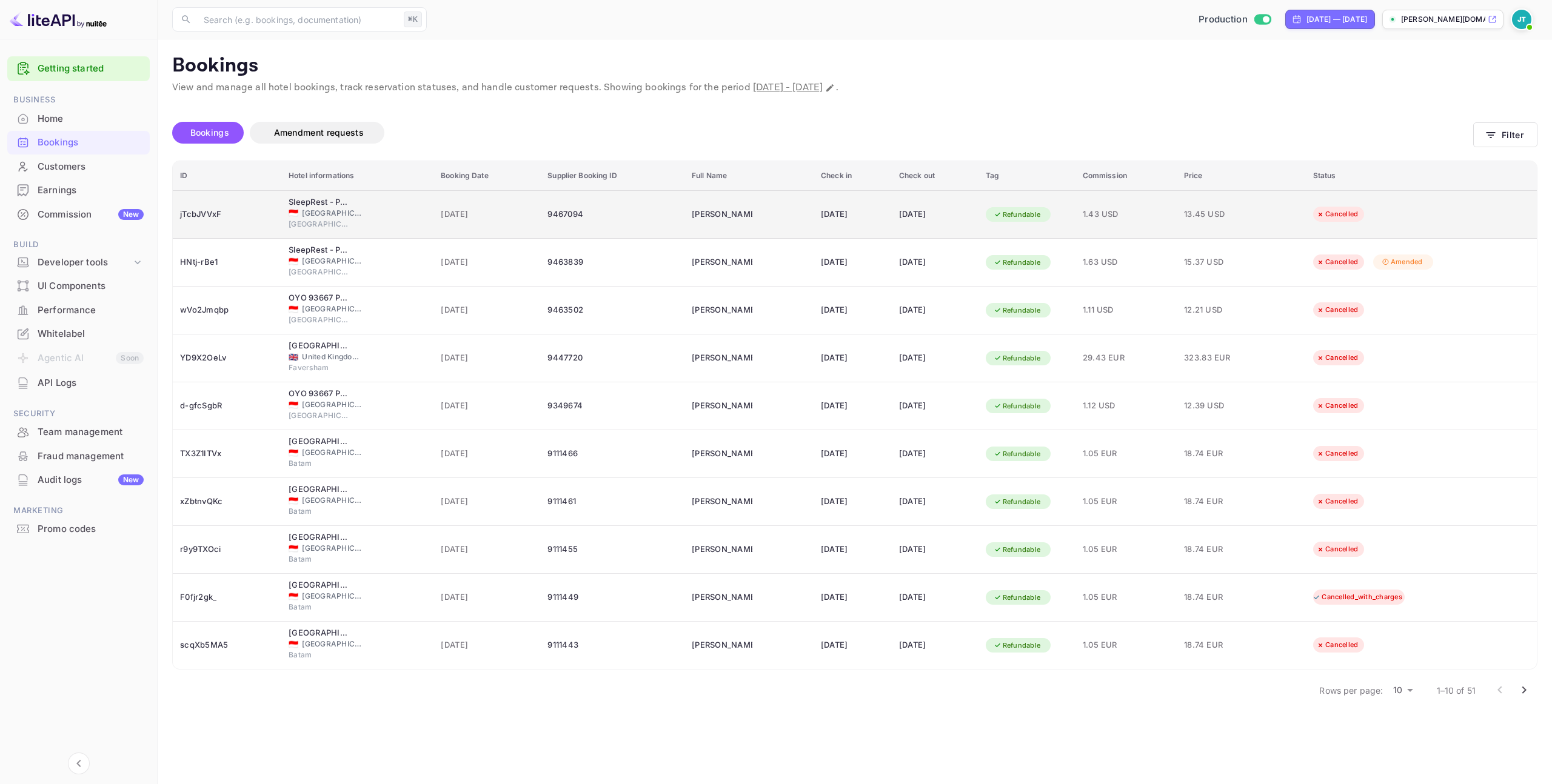
click at [415, 223] on td "SleepRest - Plamo Garden 🇮🇩 [GEOGRAPHIC_DATA] [GEOGRAPHIC_DATA]" at bounding box center [357, 215] width 152 height 49
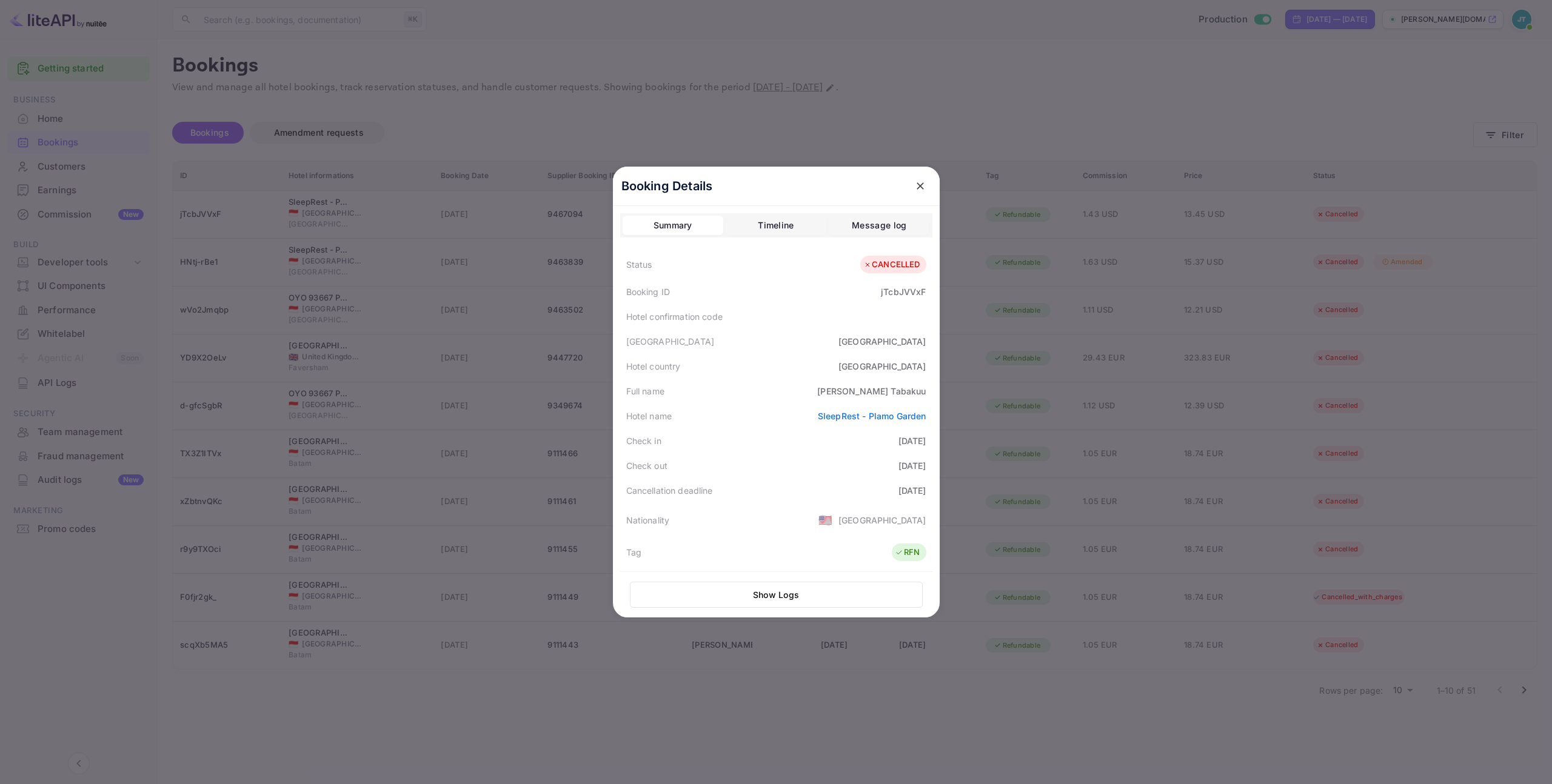
click at [874, 229] on div "Message log" at bounding box center [878, 225] width 55 height 14
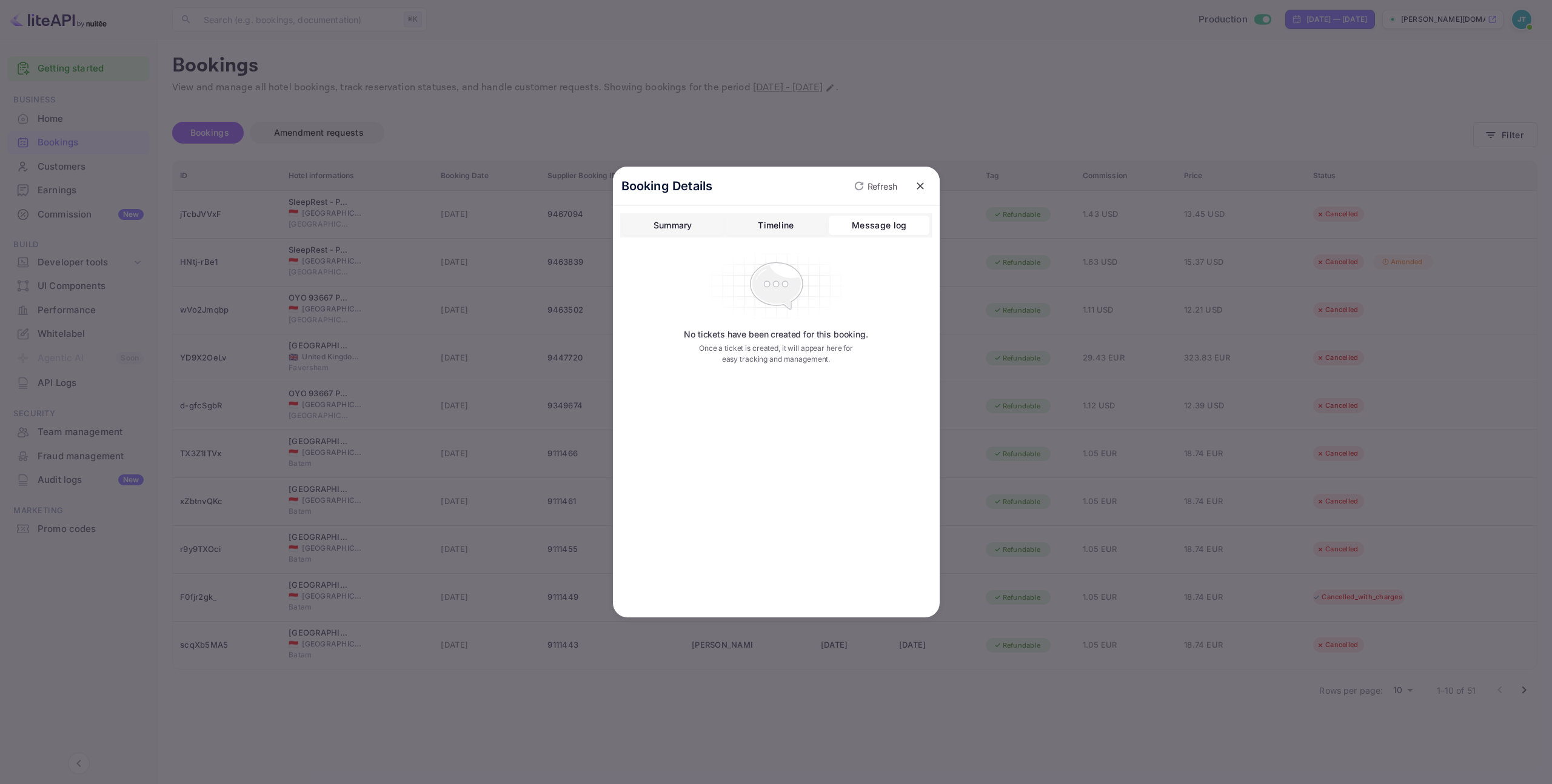
click at [778, 227] on div "Timeline" at bounding box center [776, 225] width 36 height 14
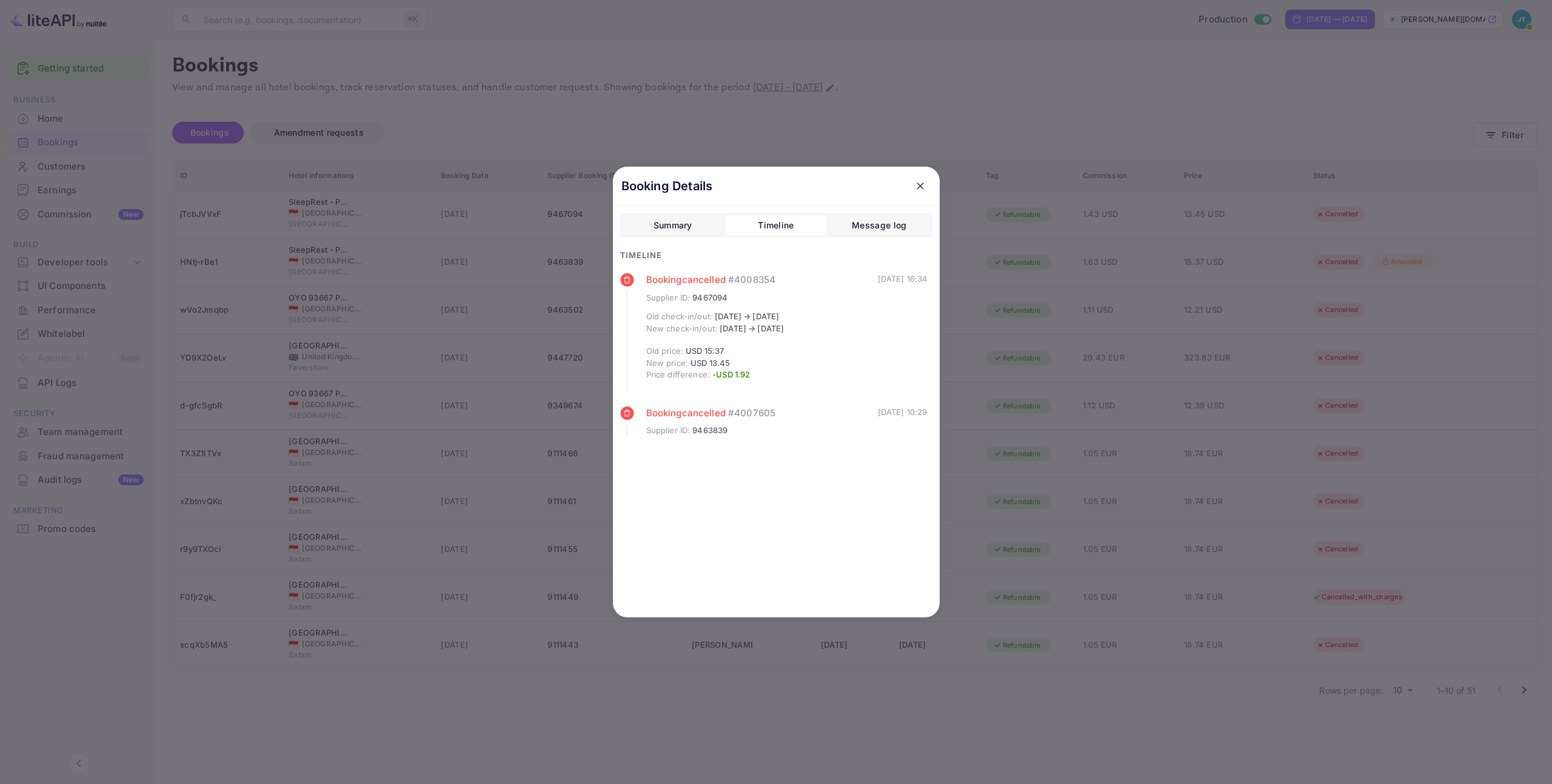
click at [657, 220] on div "Summary" at bounding box center [673, 225] width 39 height 14
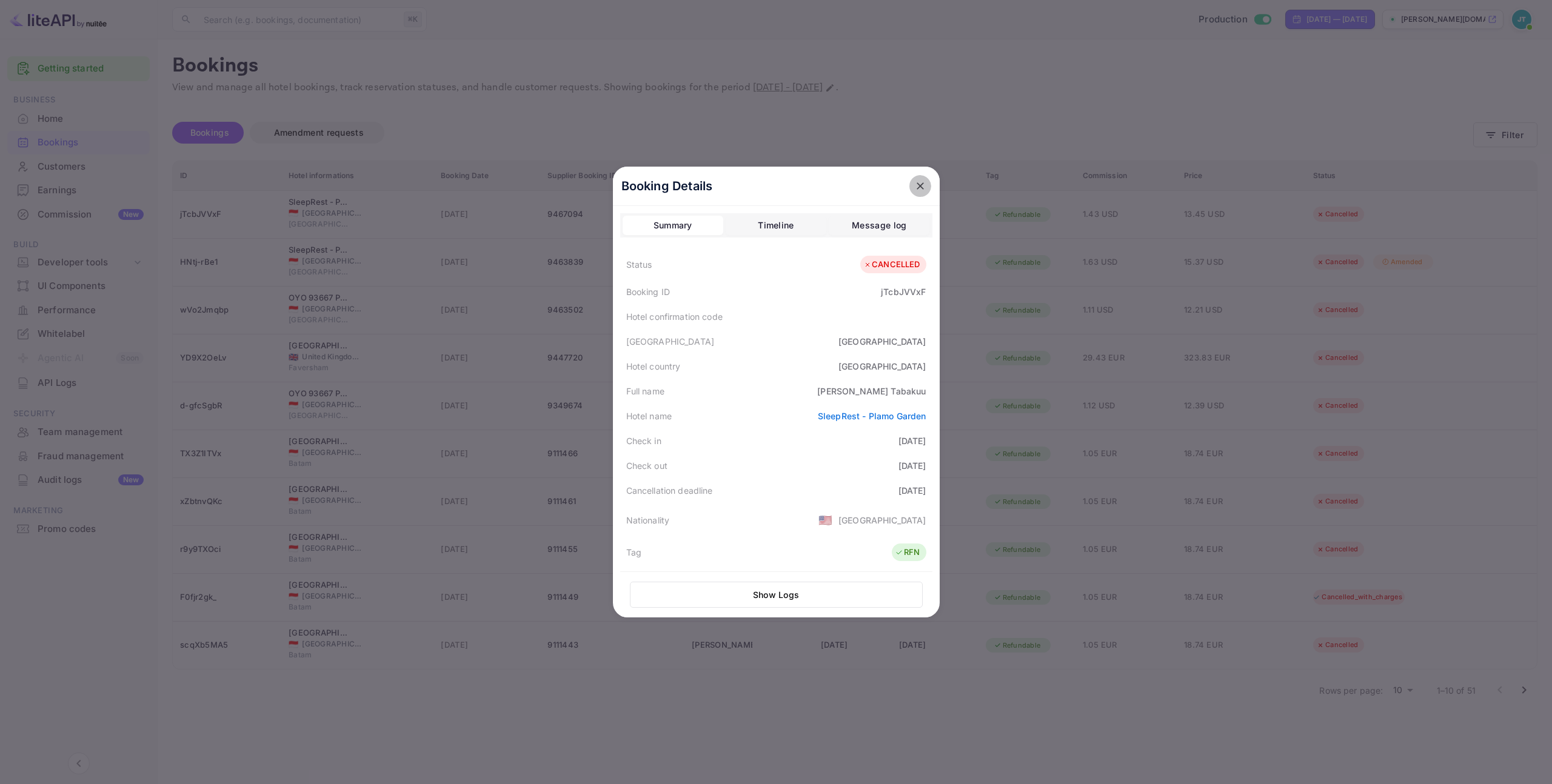
click at [921, 188] on icon "close" at bounding box center [920, 186] width 12 height 12
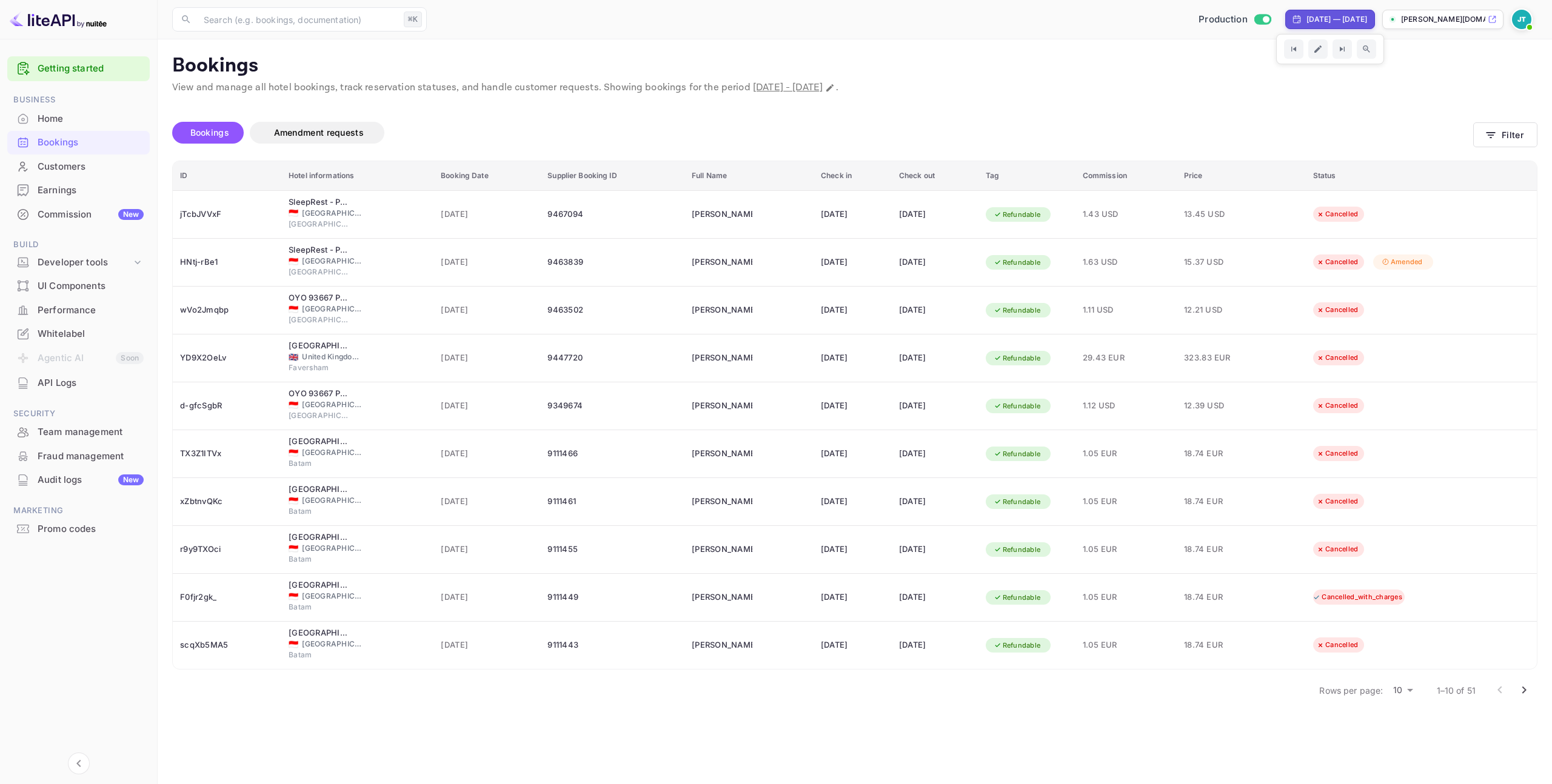
click at [1043, 55] on p "Bookings" at bounding box center [855, 66] width 1365 height 24
